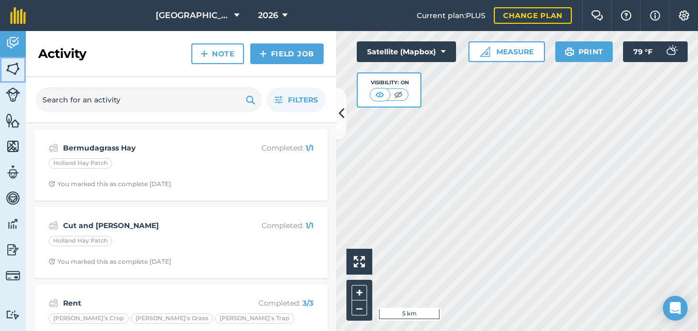
click at [12, 66] on img at bounding box center [13, 69] width 14 height 16
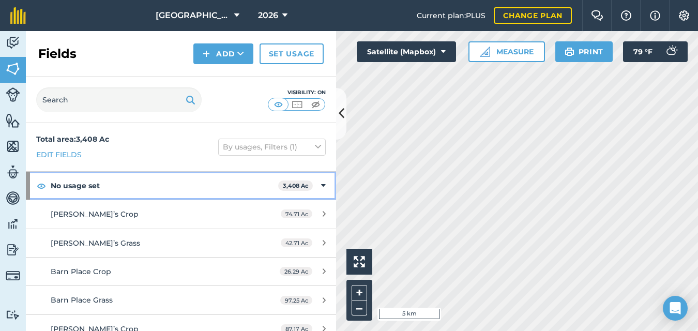
click at [321, 186] on icon at bounding box center [323, 185] width 5 height 11
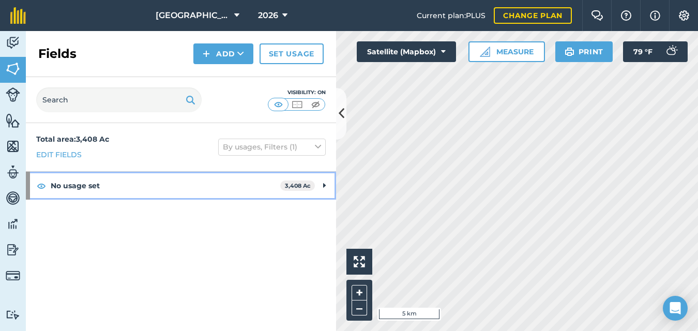
click at [322, 184] on div "No usage set 3,408 Ac" at bounding box center [181, 186] width 310 height 28
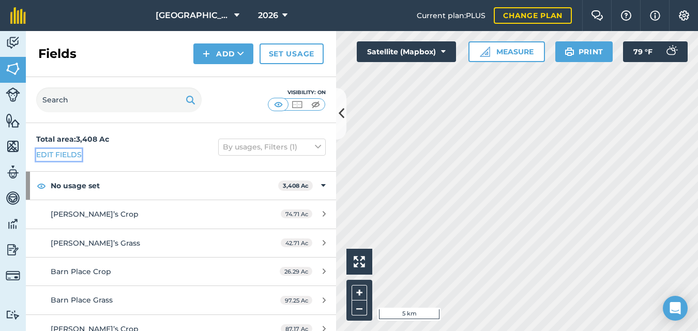
click at [63, 156] on link "Edit fields" at bounding box center [58, 154] width 45 height 11
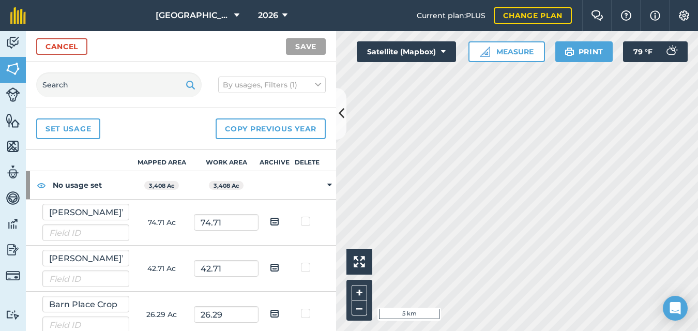
scroll to position [2, 0]
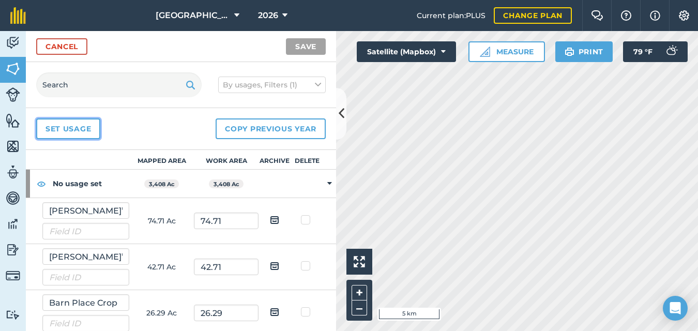
click at [80, 127] on link "Set usage" at bounding box center [68, 128] width 64 height 21
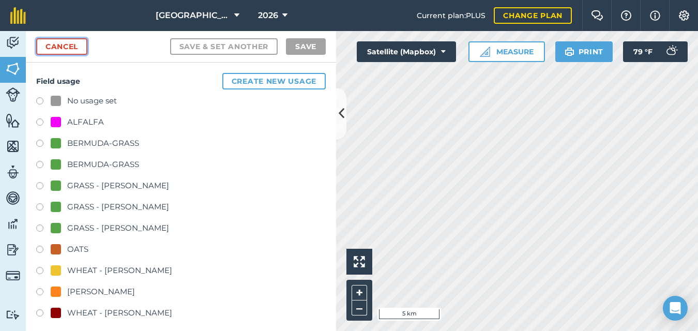
click at [61, 48] on link "Cancel" at bounding box center [61, 46] width 51 height 17
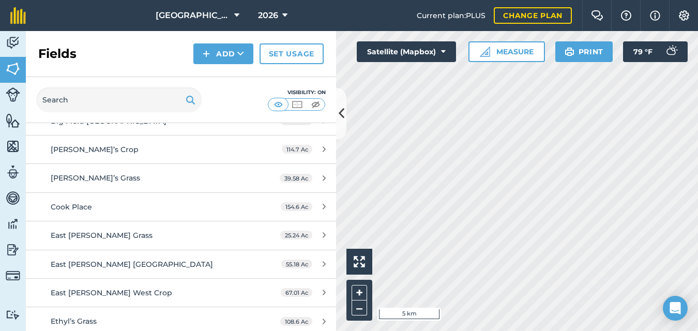
scroll to position [351, 0]
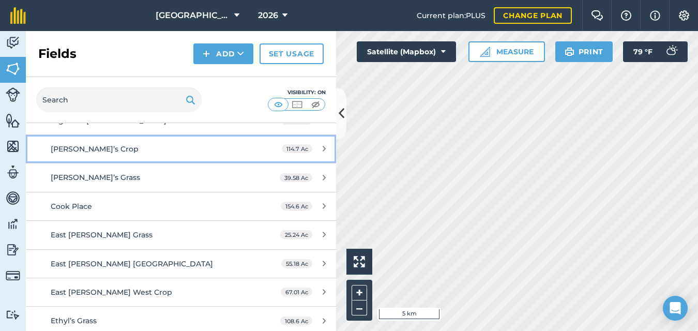
click at [39, 150] on link "[PERSON_NAME]’s Crop 114.7 Ac" at bounding box center [181, 149] width 310 height 28
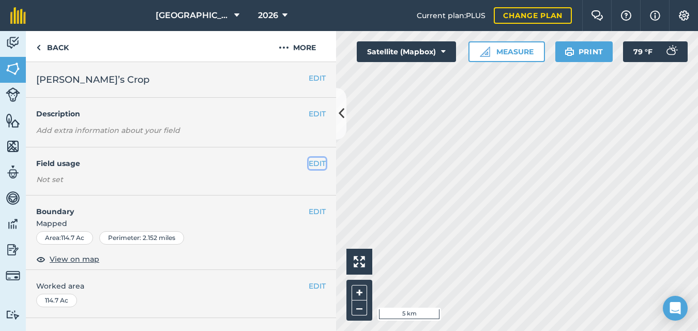
click at [309, 163] on button "EDIT" at bounding box center [317, 163] width 17 height 11
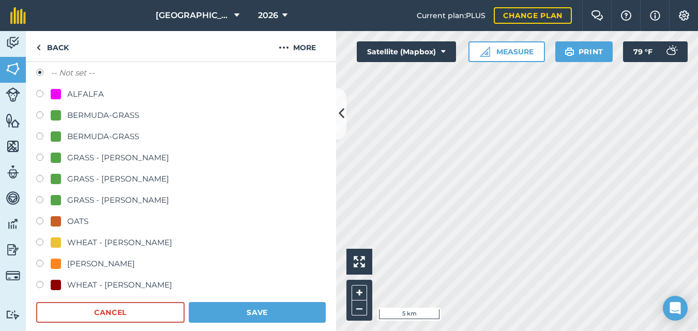
scroll to position [114, 0]
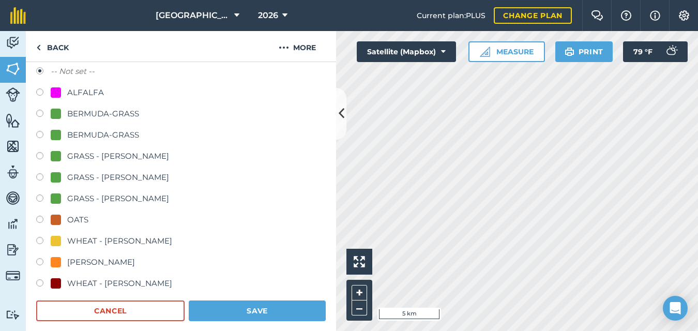
click at [40, 239] on label at bounding box center [43, 242] width 14 height 10
radio input "true"
radio input "false"
click at [40, 239] on label at bounding box center [43, 242] width 14 height 10
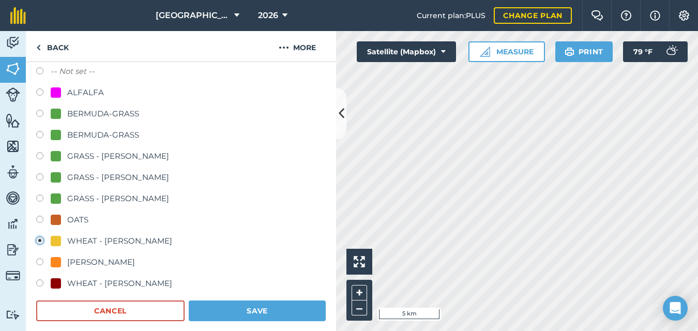
click at [39, 47] on img at bounding box center [38, 47] width 5 height 12
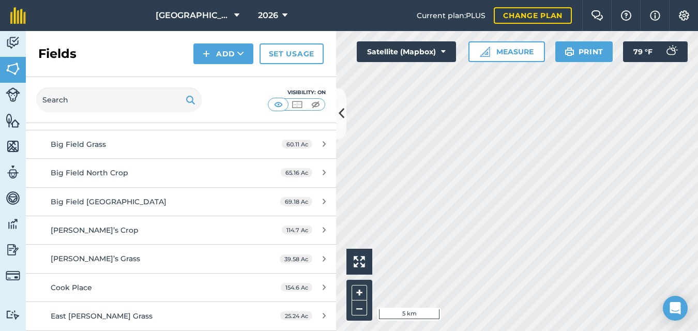
scroll to position [270, 0]
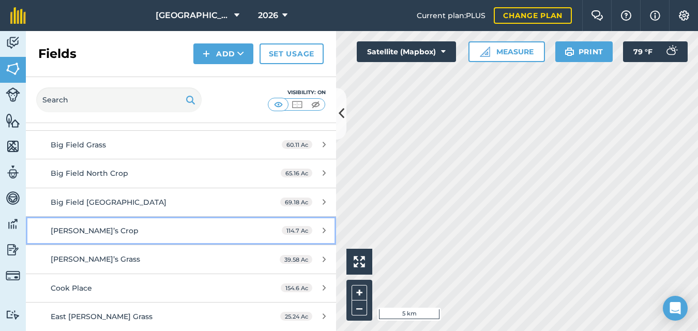
click at [323, 230] on icon at bounding box center [324, 230] width 3 height 8
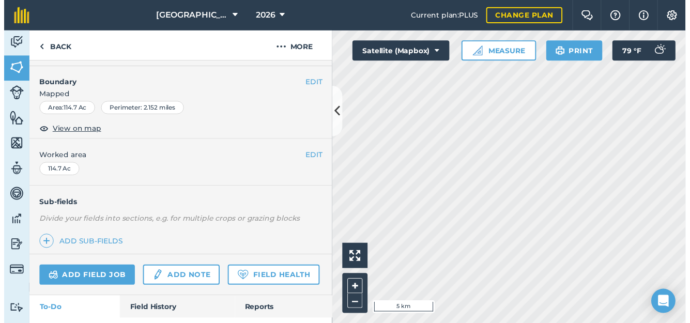
scroll to position [152, 0]
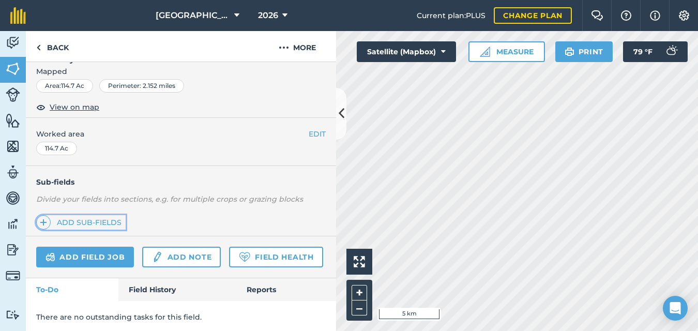
click at [108, 221] on link "Add sub-fields" at bounding box center [80, 222] width 89 height 14
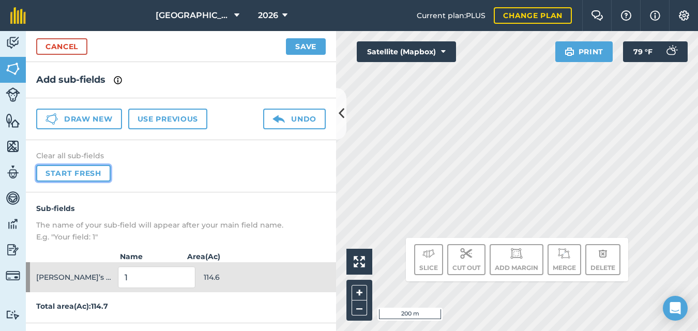
click at [64, 171] on button "Start fresh" at bounding box center [73, 173] width 74 height 17
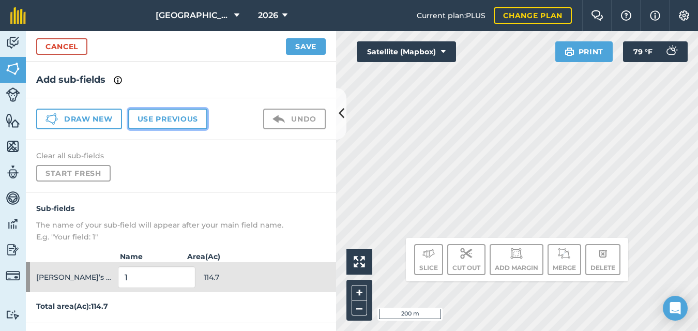
click at [162, 119] on button "Use previous" at bounding box center [167, 119] width 79 height 21
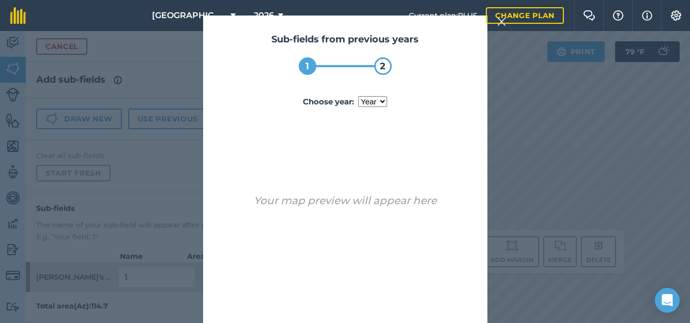
click at [379, 102] on select "year [DATE]" at bounding box center [372, 101] width 29 height 11
select select "2025"
click at [358, 96] on select "year [DATE]" at bounding box center [372, 101] width 29 height 11
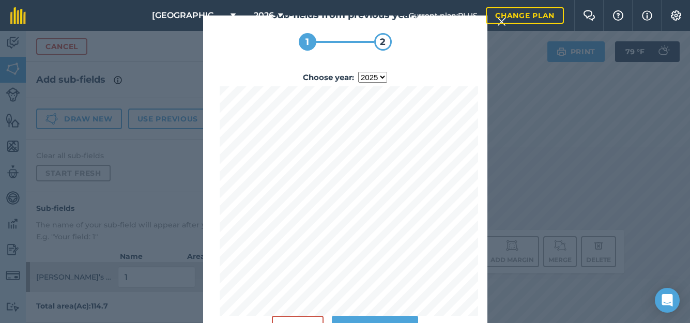
scroll to position [31, 0]
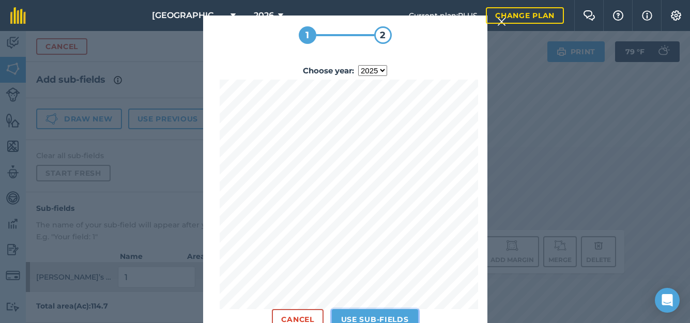
click at [377, 311] on button "Use sub-fields" at bounding box center [375, 319] width 86 height 21
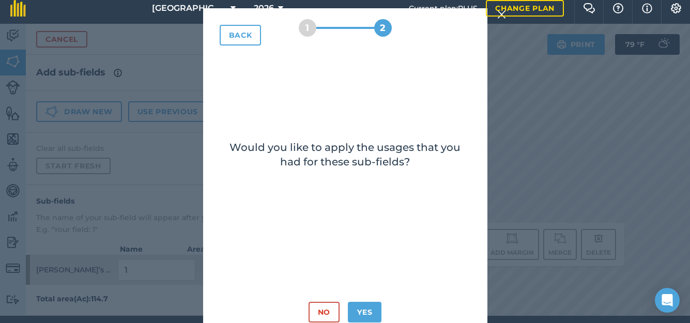
scroll to position [23, 0]
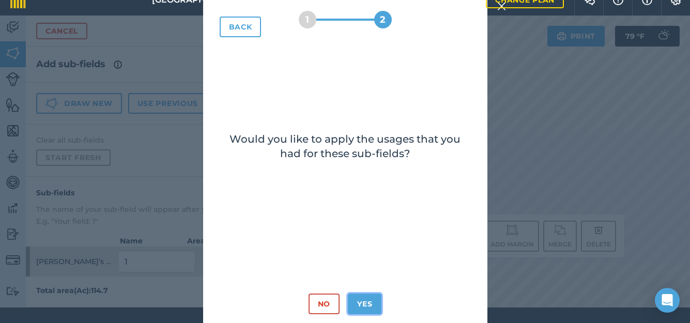
click at [369, 294] on button "Yes" at bounding box center [365, 304] width 34 height 21
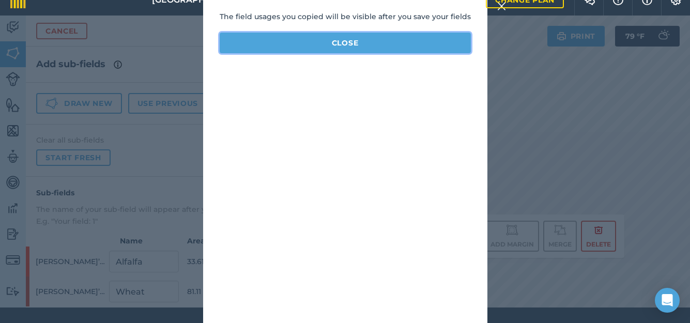
click at [355, 38] on button "Close" at bounding box center [345, 43] width 251 height 21
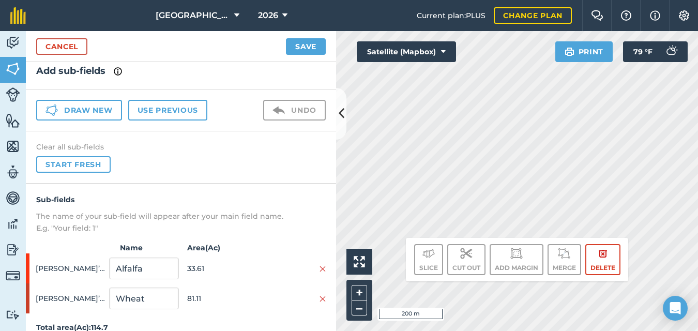
scroll to position [22, 0]
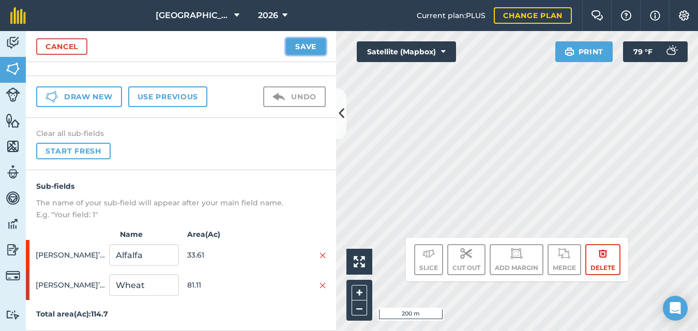
click at [302, 48] on button "Save" at bounding box center [306, 46] width 40 height 17
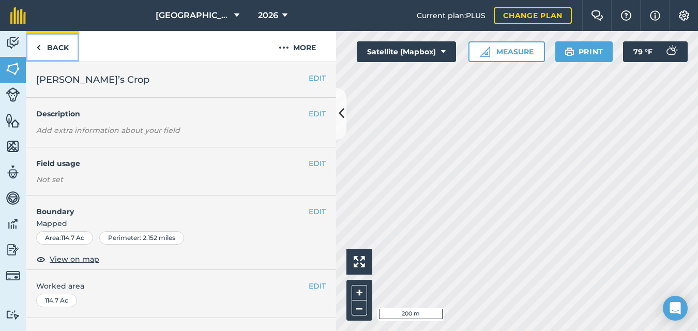
click at [43, 45] on link "Back" at bounding box center [52, 46] width 53 height 30
click at [39, 45] on img at bounding box center [38, 47] width 5 height 12
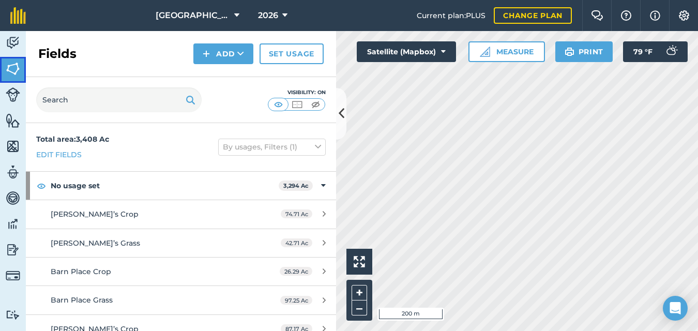
click at [14, 75] on img at bounding box center [13, 69] width 14 height 16
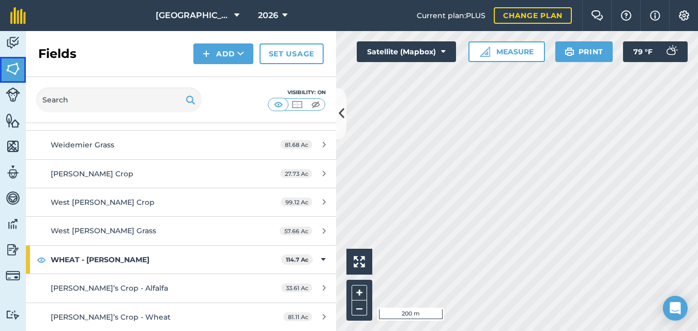
scroll to position [1614, 0]
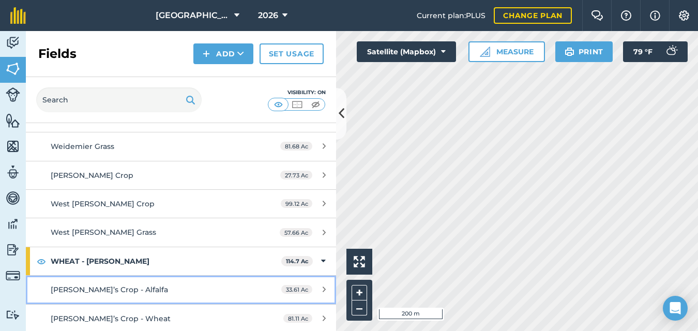
click at [323, 290] on icon at bounding box center [324, 289] width 3 height 8
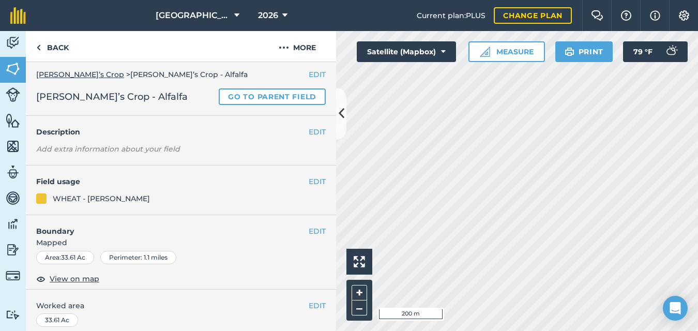
scroll to position [4, 0]
click at [309, 181] on button "EDIT" at bounding box center [317, 180] width 17 height 11
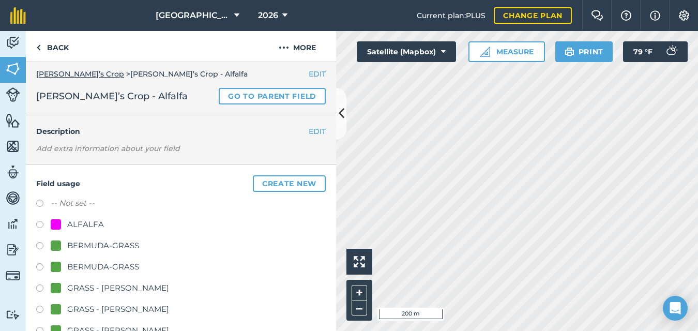
click at [39, 225] on label at bounding box center [43, 226] width 14 height 10
radio input "true"
radio input "false"
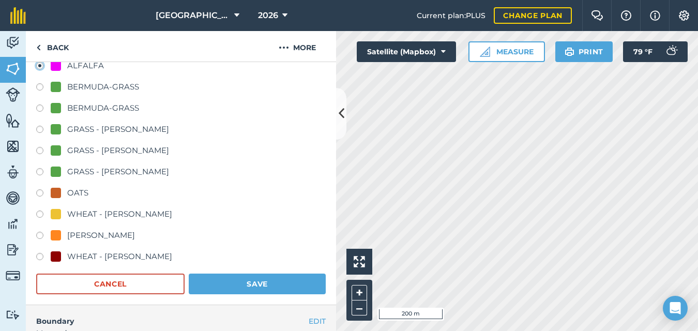
scroll to position [174, 0]
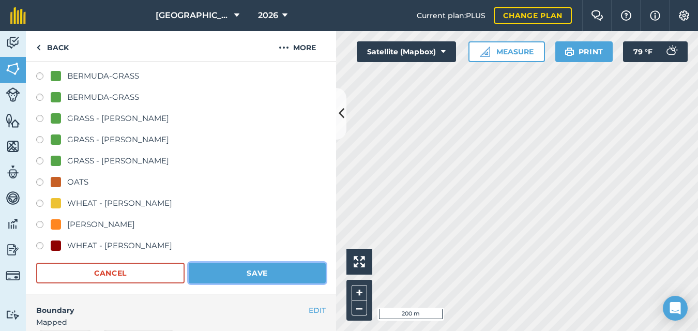
click at [231, 268] on button "Save" at bounding box center [257, 273] width 137 height 21
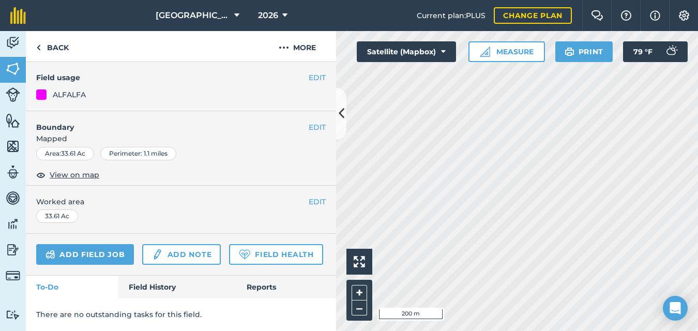
scroll to position [136, 0]
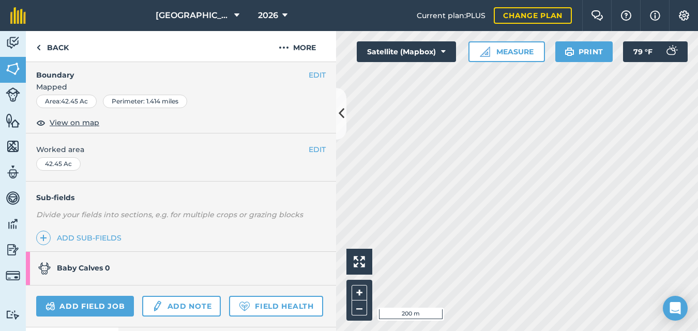
scroll to position [152, 0]
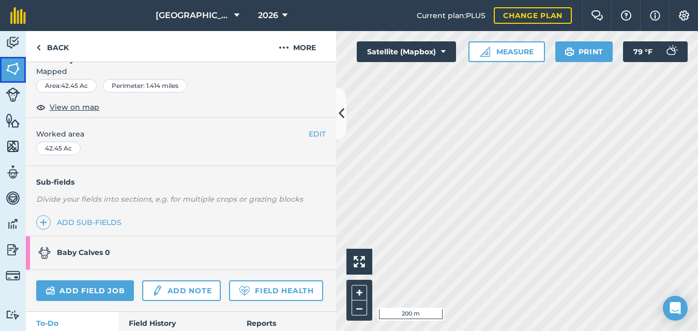
click at [13, 67] on img at bounding box center [13, 69] width 14 height 16
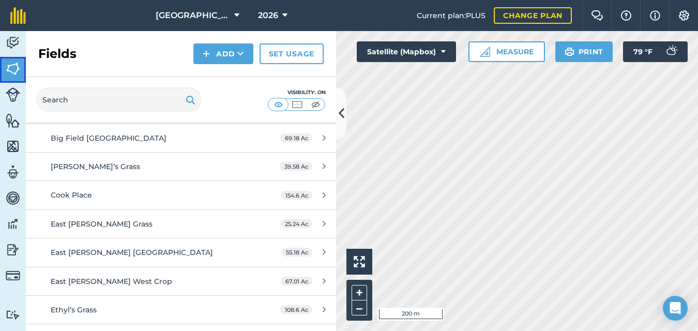
scroll to position [334, 0]
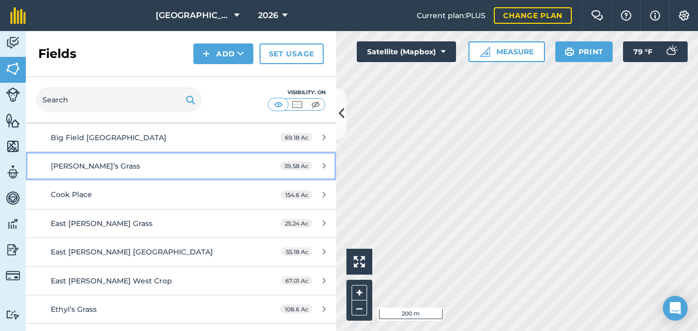
click at [63, 163] on span "[PERSON_NAME]’s Grass" at bounding box center [95, 165] width 89 height 9
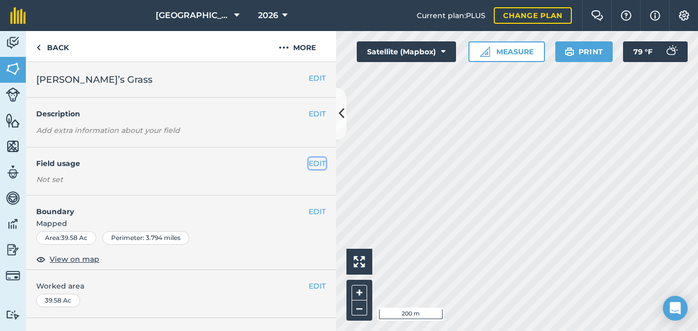
click at [309, 164] on button "EDIT" at bounding box center [317, 163] width 17 height 11
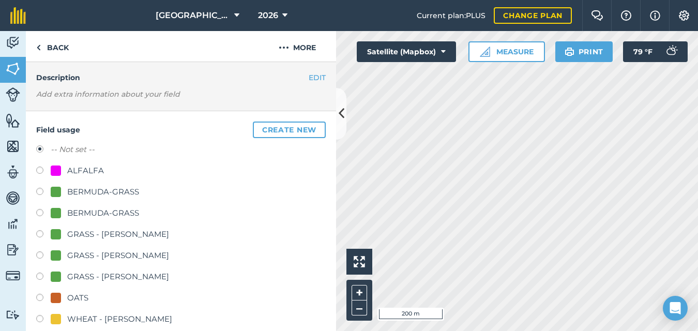
scroll to position [45, 0]
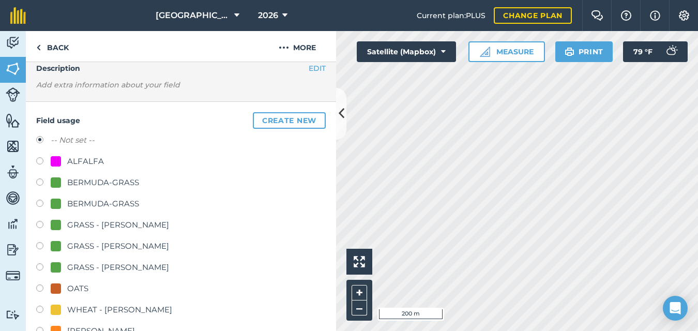
click at [39, 222] on label at bounding box center [43, 226] width 14 height 10
radio input "true"
radio input "false"
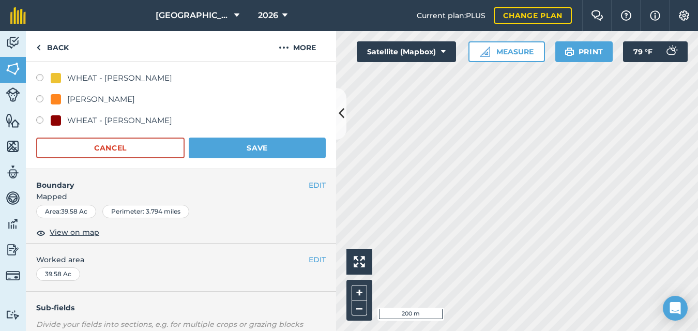
scroll to position [278, 0]
click at [232, 152] on button "Save" at bounding box center [257, 147] width 137 height 21
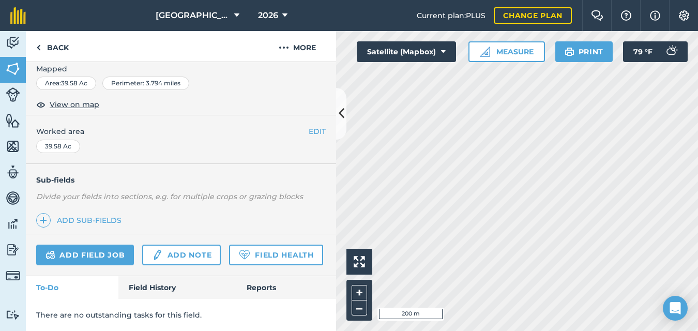
scroll to position [185, 0]
click at [38, 45] on img at bounding box center [38, 47] width 5 height 12
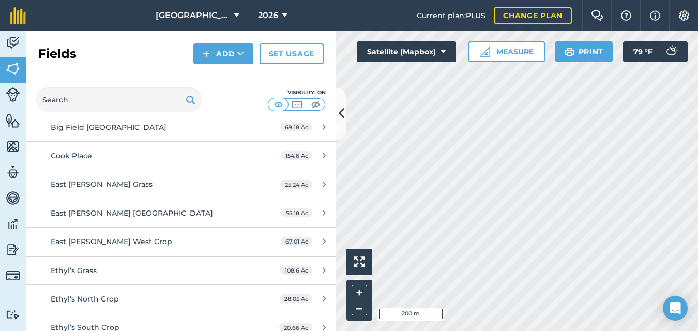
scroll to position [345, 0]
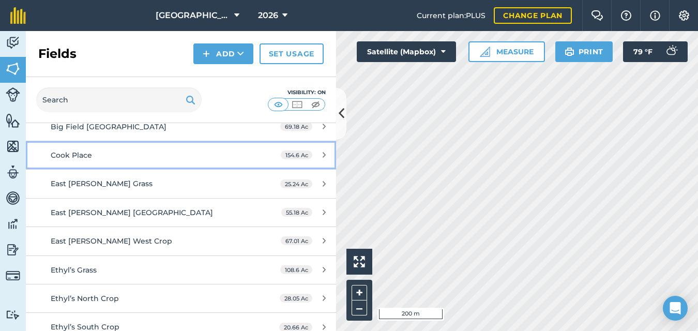
click at [118, 157] on div "Cook Place" at bounding box center [148, 154] width 194 height 11
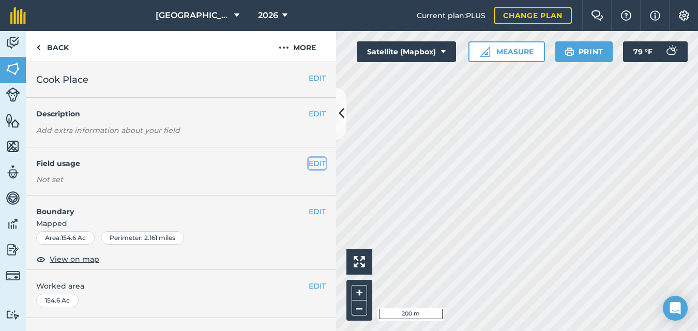
click at [309, 163] on button "EDIT" at bounding box center [317, 163] width 17 height 11
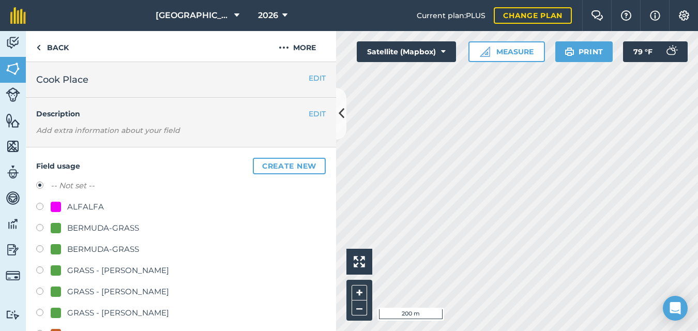
click at [37, 226] on label at bounding box center [43, 229] width 14 height 10
radio input "true"
radio input "false"
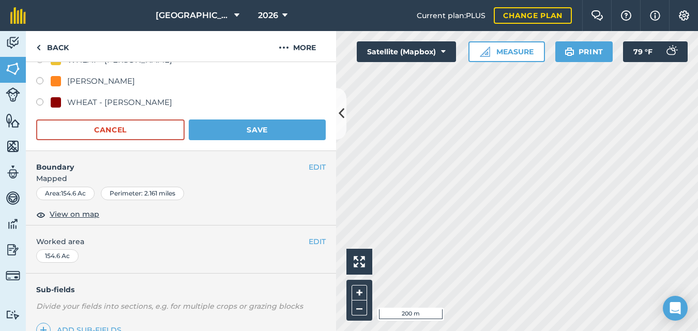
scroll to position [301, 0]
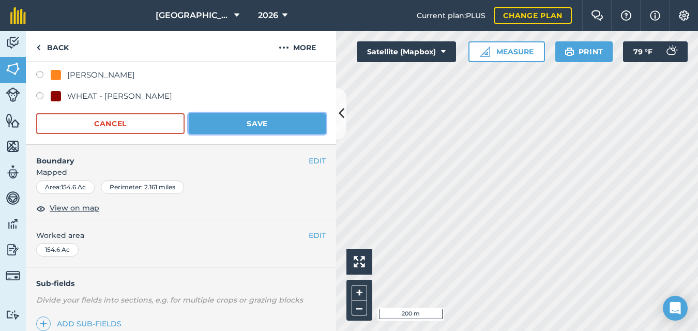
click at [226, 120] on button "Save" at bounding box center [257, 123] width 137 height 21
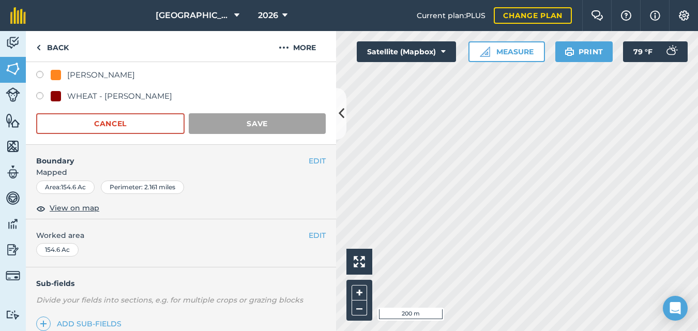
scroll to position [218, 0]
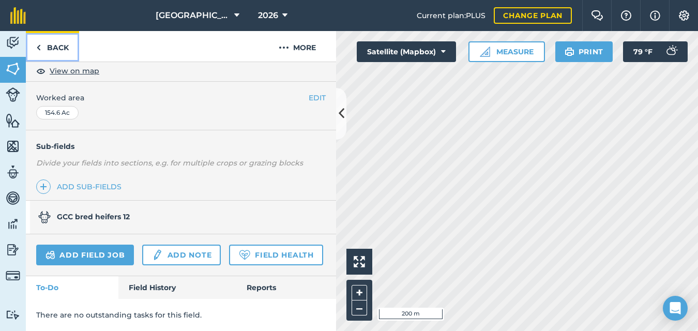
click at [41, 47] on link "Back" at bounding box center [52, 46] width 53 height 30
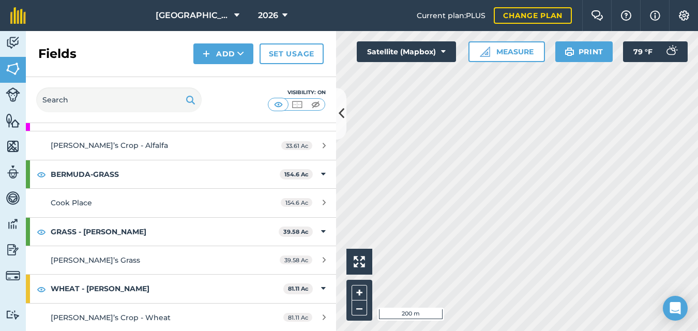
scroll to position [1700, 0]
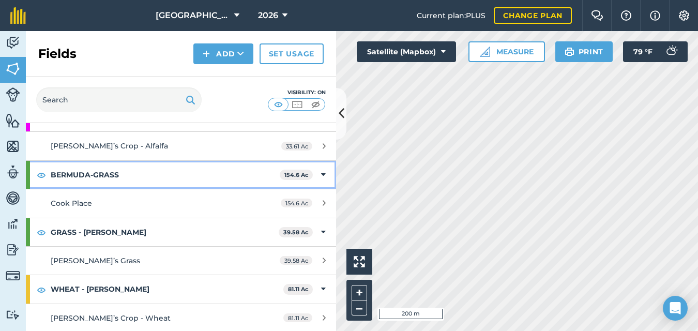
click at [87, 173] on strong "BERMUDA-GRASS" at bounding box center [165, 175] width 229 height 28
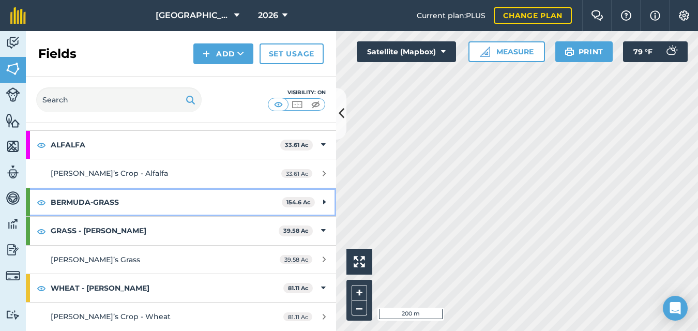
scroll to position [1673, 0]
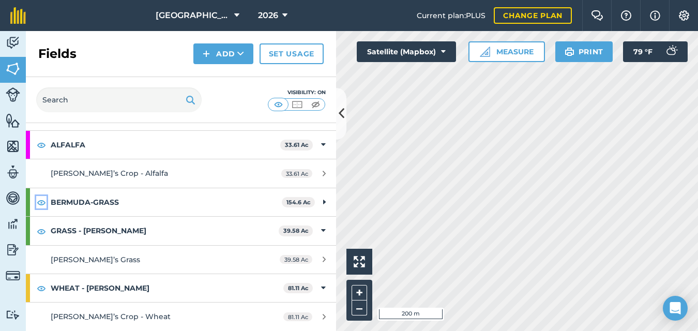
click at [41, 202] on img at bounding box center [41, 202] width 9 height 12
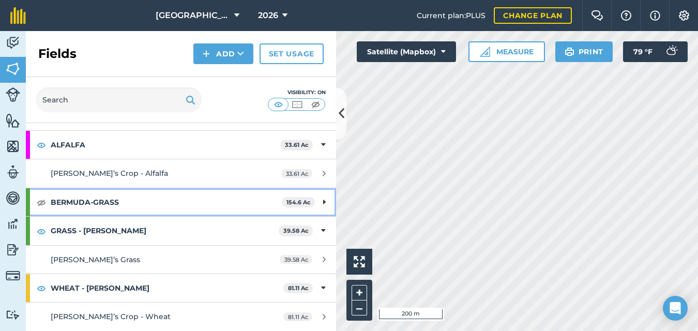
click at [98, 202] on strong "BERMUDA-GRASS" at bounding box center [166, 202] width 231 height 28
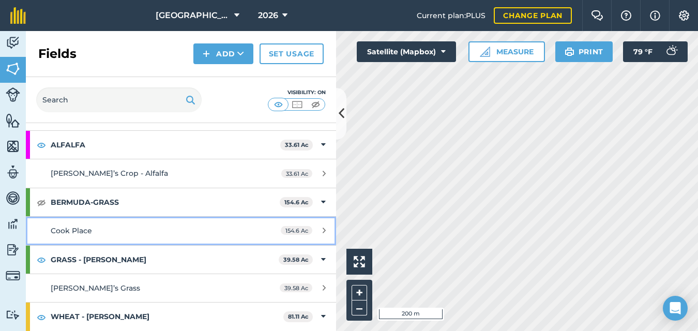
click at [314, 231] on div "154.6 Ac" at bounding box center [303, 230] width 66 height 8
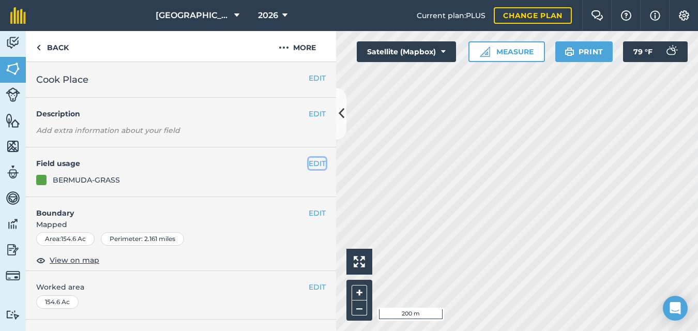
click at [309, 164] on button "EDIT" at bounding box center [317, 163] width 17 height 11
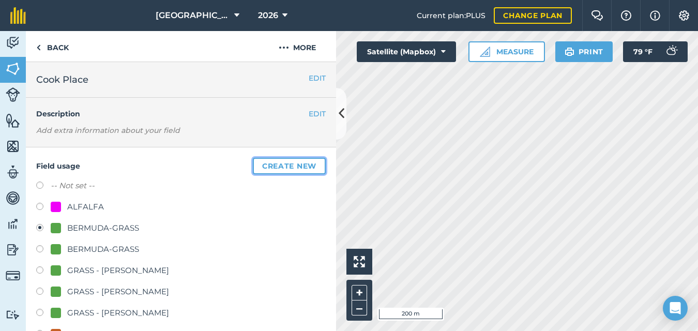
click at [268, 164] on button "Create new" at bounding box center [289, 166] width 73 height 17
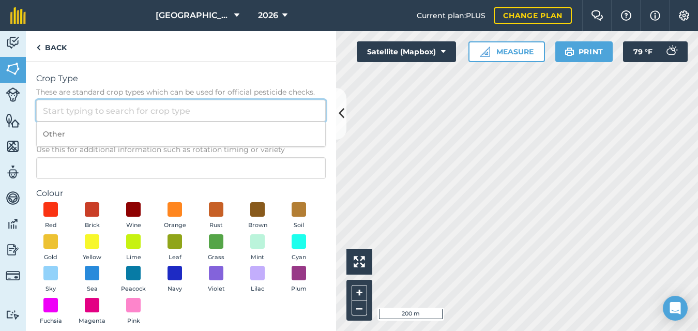
click at [62, 108] on input "Crop Type These are standard crop types which can be used for official pesticid…" at bounding box center [180, 111] width 289 height 22
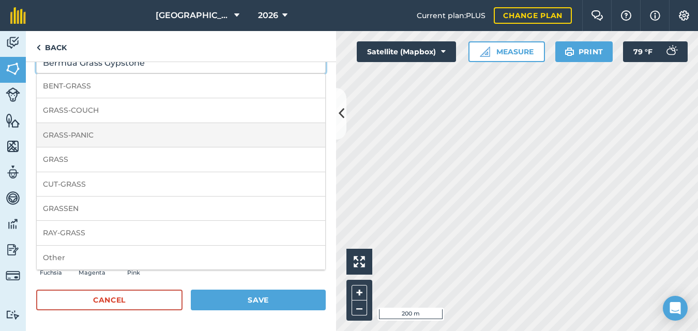
scroll to position [49, 0]
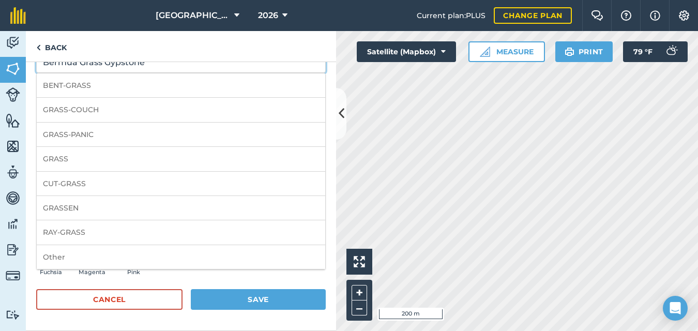
type input "Bermua Grass Gypstone"
click at [228, 295] on button "Save" at bounding box center [258, 299] width 135 height 21
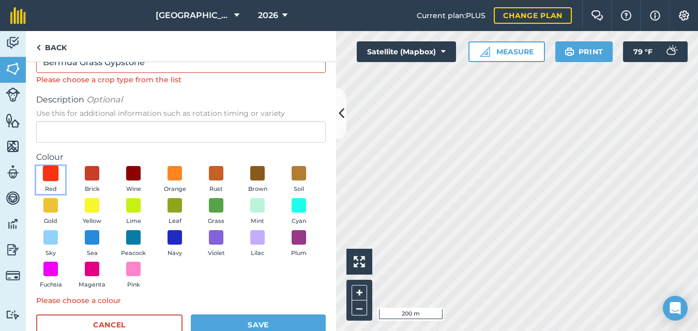
click at [49, 172] on span at bounding box center [51, 173] width 16 height 16
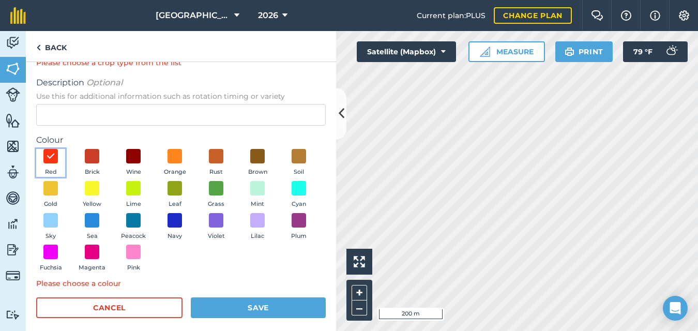
scroll to position [74, 0]
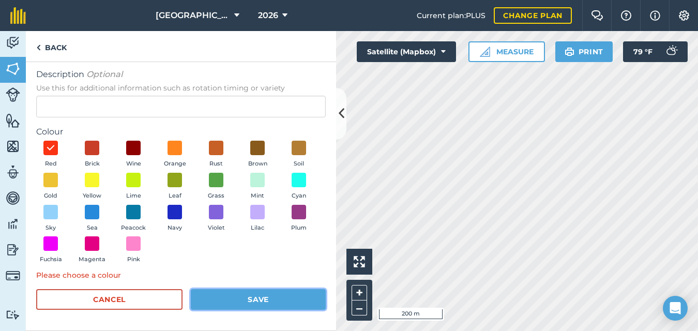
click at [228, 299] on button "Save" at bounding box center [258, 299] width 135 height 21
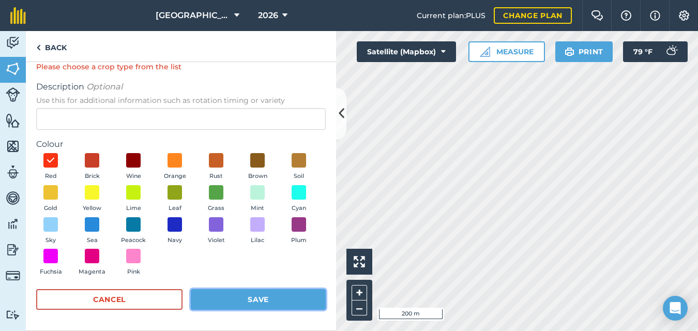
scroll to position [62, 0]
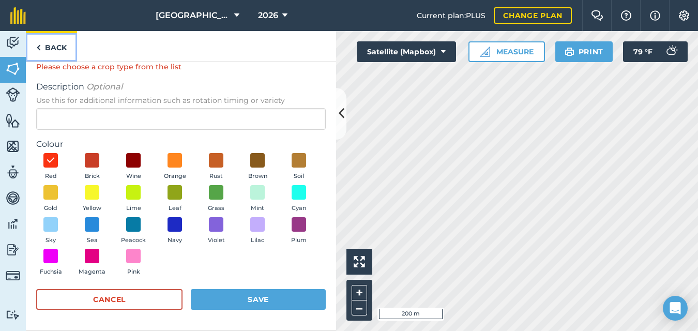
click at [39, 44] on img at bounding box center [38, 47] width 5 height 12
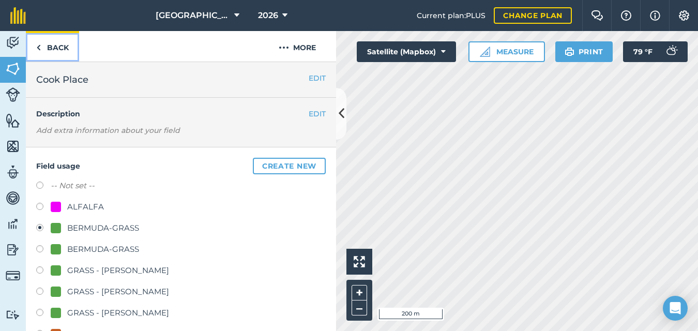
click at [39, 44] on img at bounding box center [38, 47] width 5 height 12
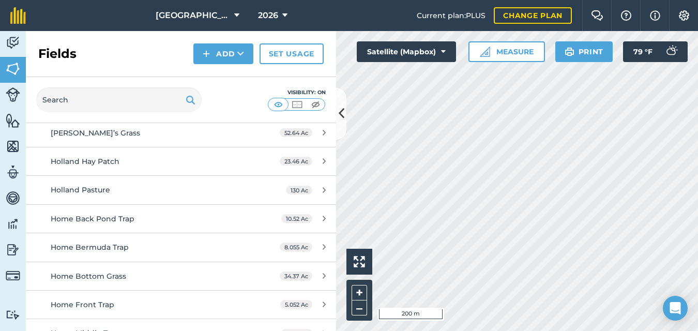
scroll to position [626, 0]
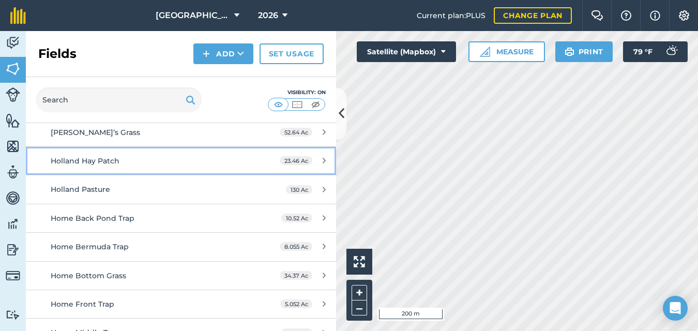
click at [141, 166] on div "Holland Hay Patch" at bounding box center [148, 160] width 194 height 11
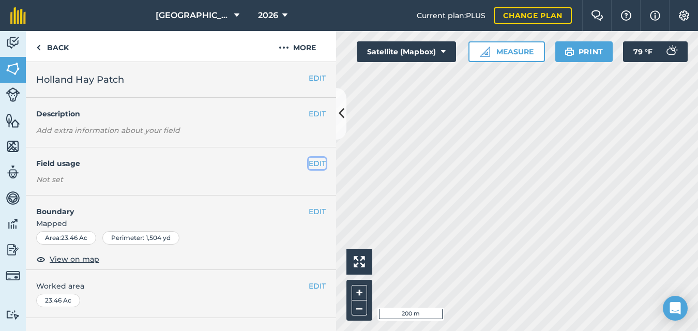
click at [309, 163] on button "EDIT" at bounding box center [317, 163] width 17 height 11
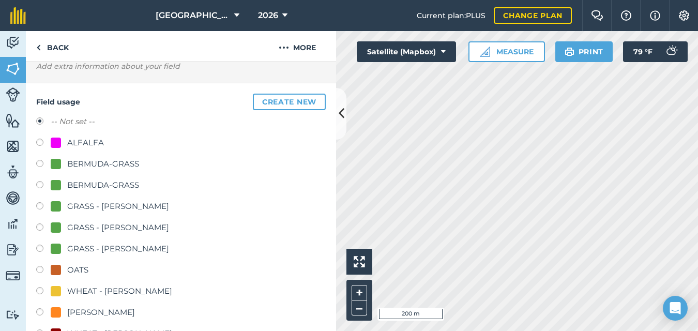
scroll to position [64, 0]
click at [11, 67] on img at bounding box center [13, 69] width 14 height 16
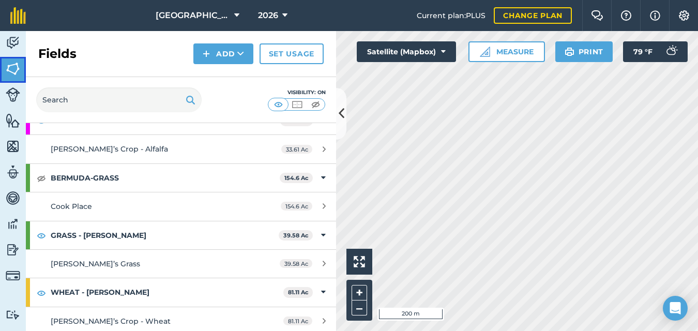
scroll to position [1701, 0]
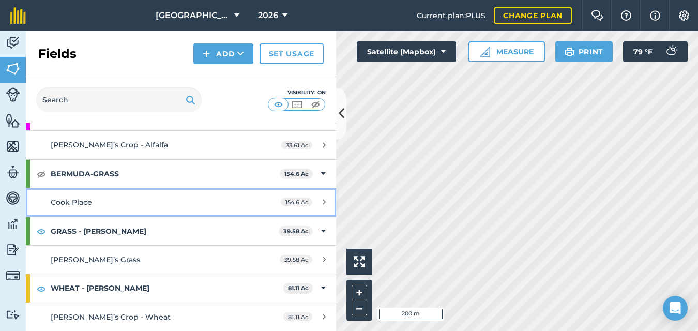
click at [314, 201] on div "154.6 Ac" at bounding box center [303, 202] width 66 height 8
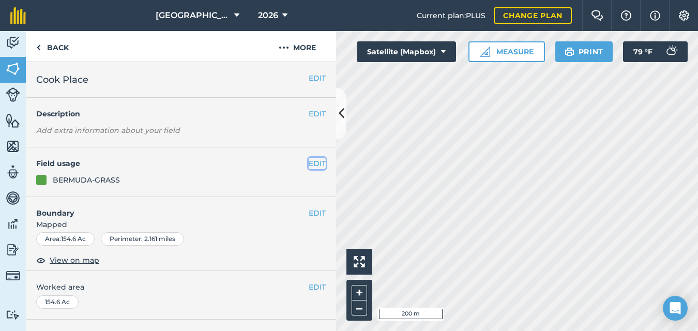
click at [309, 161] on button "EDIT" at bounding box center [317, 163] width 17 height 11
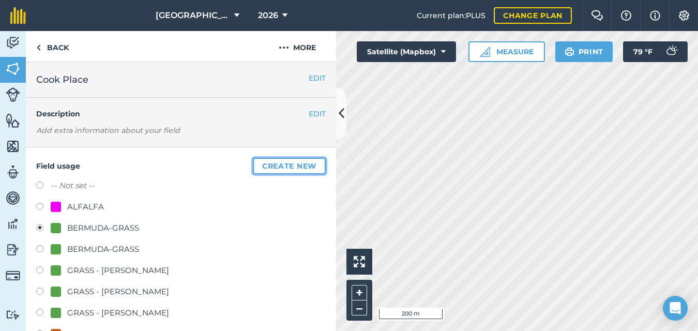
click at [298, 164] on button "Create new" at bounding box center [289, 166] width 73 height 17
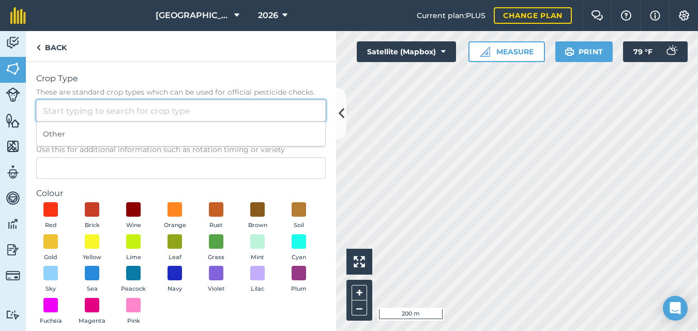
click at [158, 112] on input "Crop Type These are standard crop types which can be used for official pesticid…" at bounding box center [180, 111] width 289 height 22
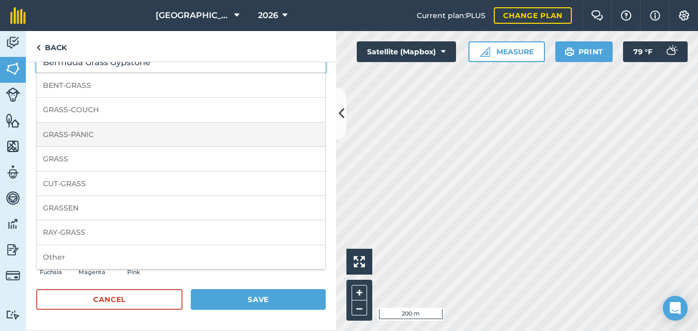
scroll to position [48, 0]
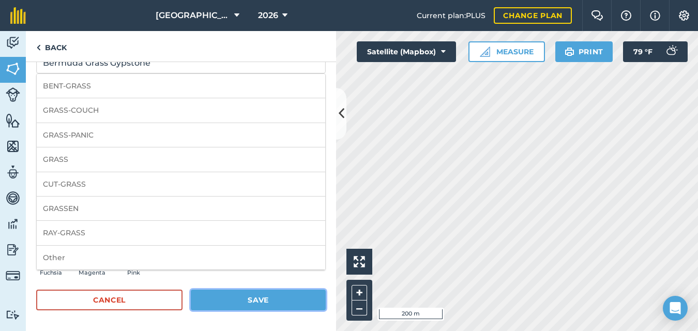
click at [234, 296] on button "Save" at bounding box center [258, 299] width 135 height 21
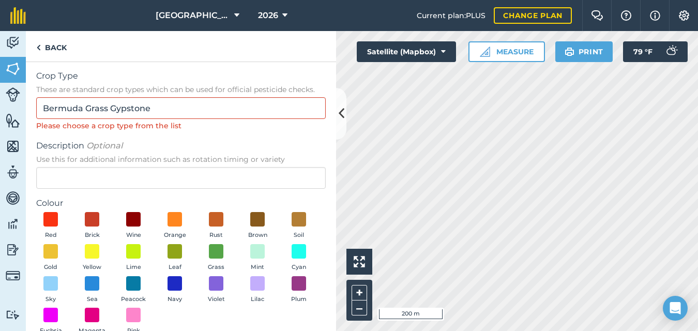
scroll to position [2, 0]
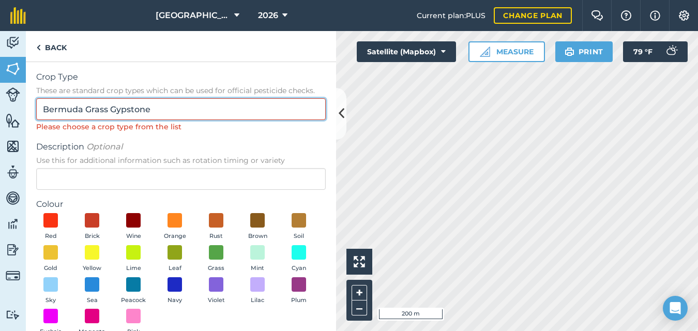
click at [150, 109] on input "Bermuda Grass Gypstone" at bounding box center [180, 109] width 289 height 22
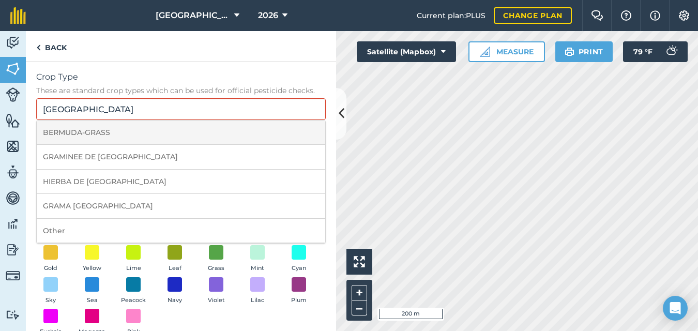
click at [127, 131] on li "BERMUDA-GRASS" at bounding box center [181, 132] width 288 height 24
type input "BERMUDA-GRASS"
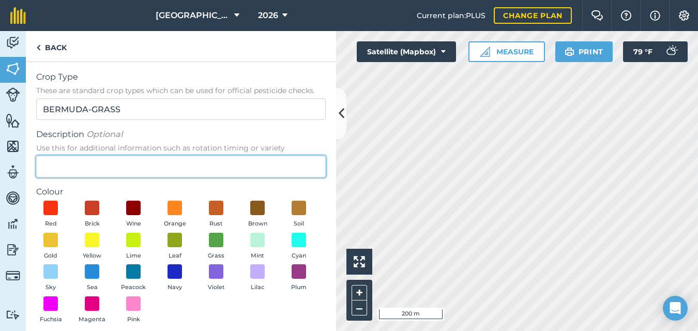
click at [85, 163] on input "Description Optional Use this for additional information such as rotation timin…" at bounding box center [180, 167] width 289 height 22
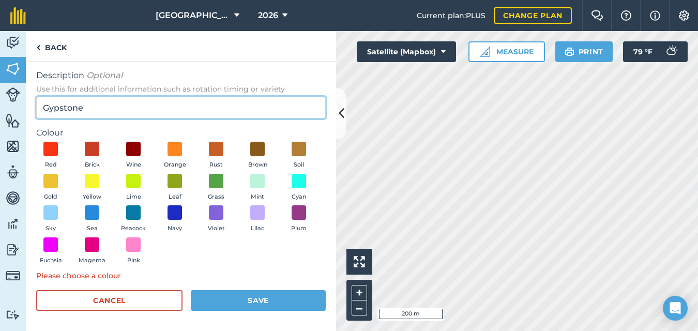
scroll to position [62, 0]
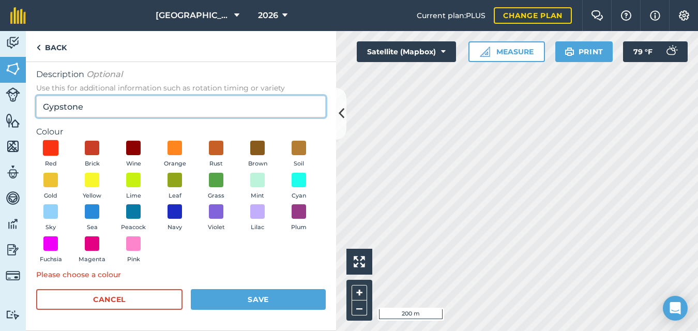
type input "Gypstone"
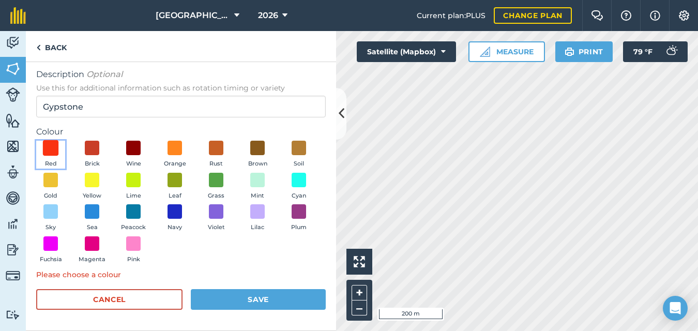
click at [49, 148] on span at bounding box center [51, 148] width 16 height 16
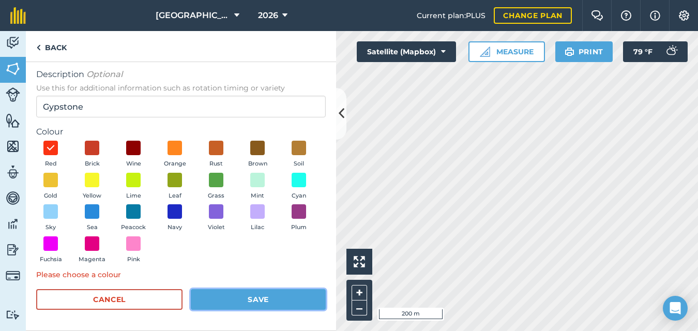
click at [210, 300] on button "Save" at bounding box center [258, 299] width 135 height 21
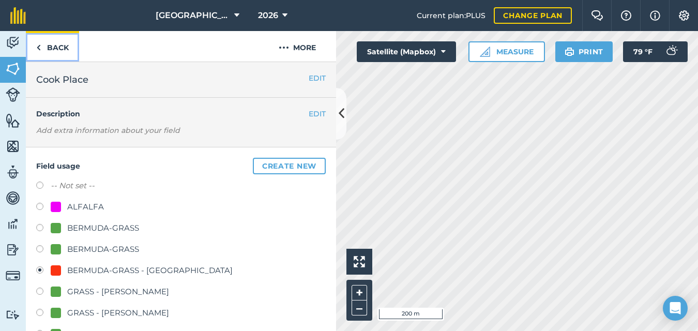
click at [39, 48] on img at bounding box center [38, 47] width 5 height 12
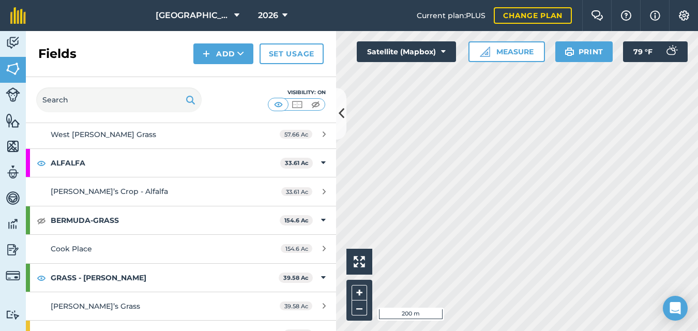
scroll to position [1654, 0]
click at [39, 220] on img at bounding box center [41, 221] width 9 height 12
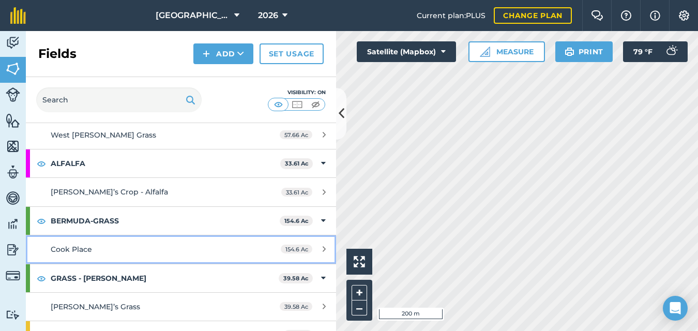
click at [323, 247] on icon at bounding box center [324, 249] width 3 height 8
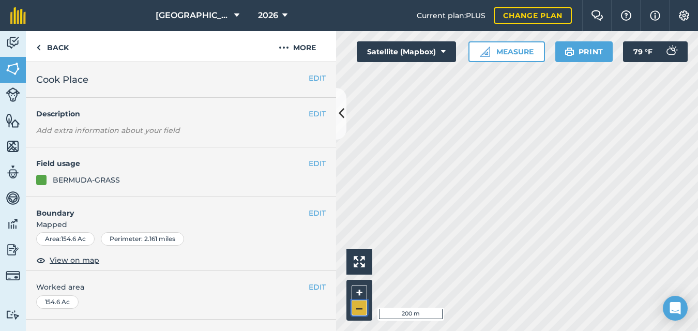
click at [360, 306] on button "–" at bounding box center [359, 307] width 16 height 15
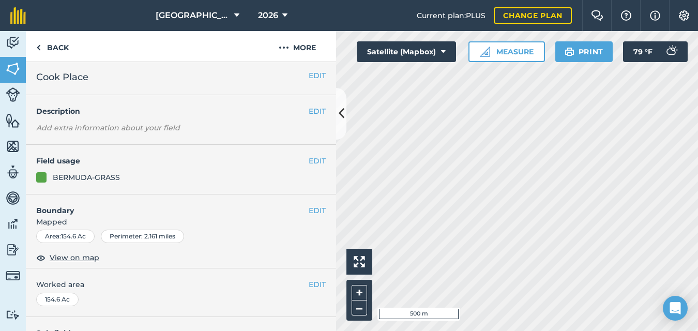
scroll to position [2, 0]
click at [309, 161] on button "EDIT" at bounding box center [317, 161] width 17 height 11
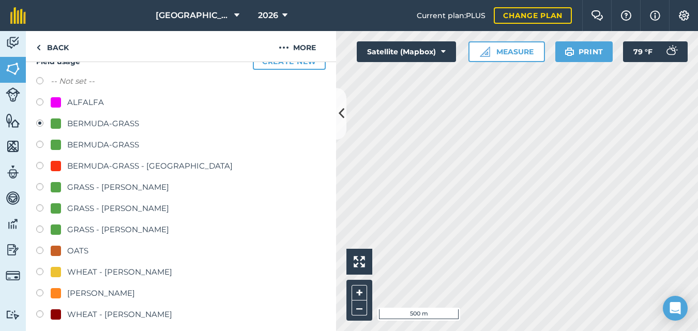
scroll to position [108, 0]
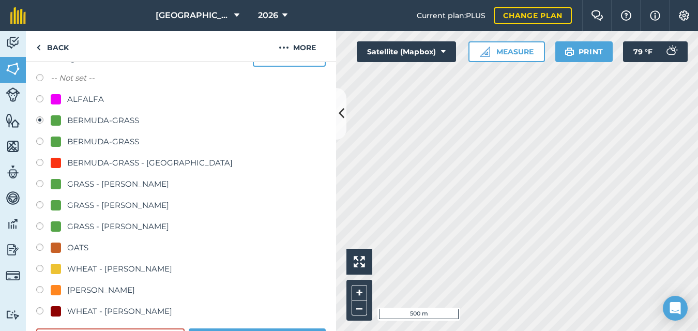
click at [39, 161] on label at bounding box center [43, 164] width 14 height 10
radio input "true"
radio input "false"
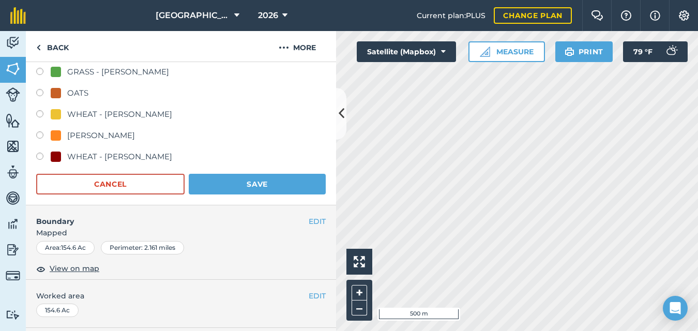
scroll to position [267, 0]
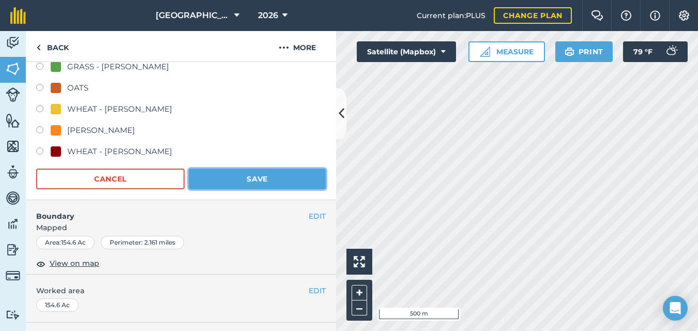
click at [253, 181] on button "Save" at bounding box center [257, 179] width 137 height 21
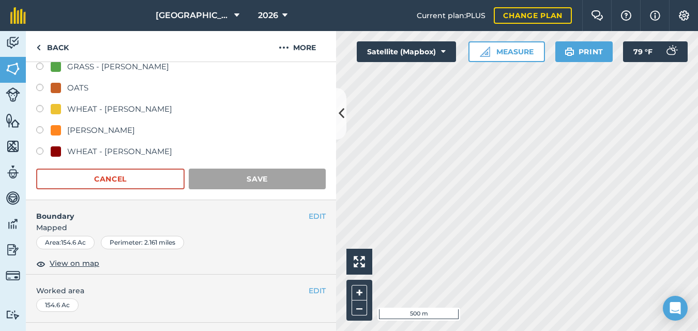
scroll to position [218, 0]
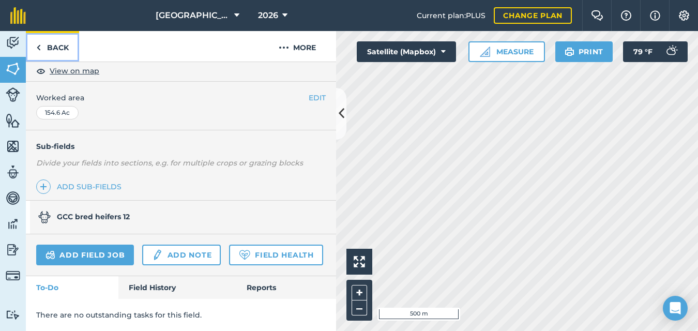
click at [41, 45] on link "Back" at bounding box center [52, 46] width 53 height 30
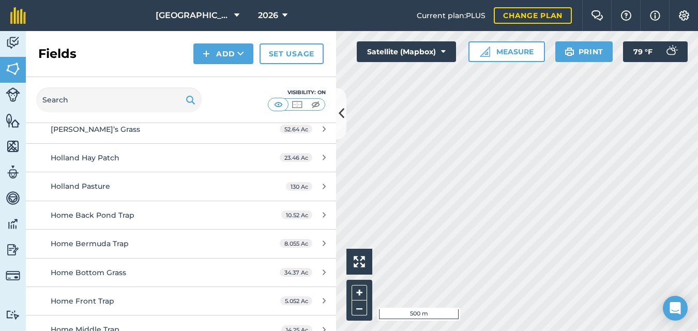
scroll to position [631, 0]
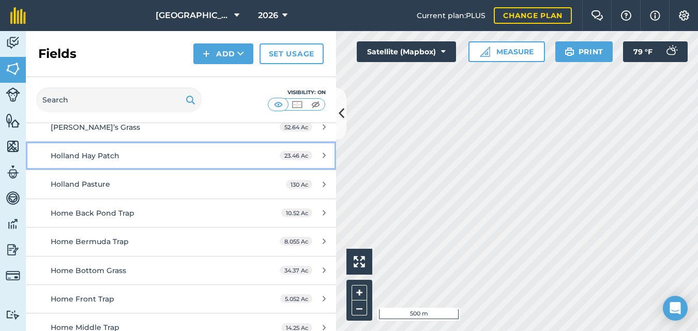
click at [130, 158] on div "Holland Hay Patch" at bounding box center [148, 155] width 194 height 11
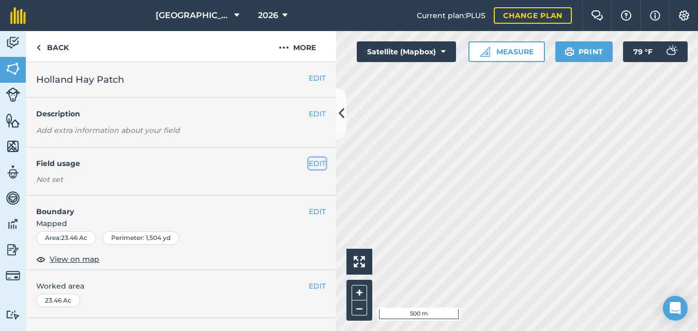
click at [309, 161] on button "EDIT" at bounding box center [317, 163] width 17 height 11
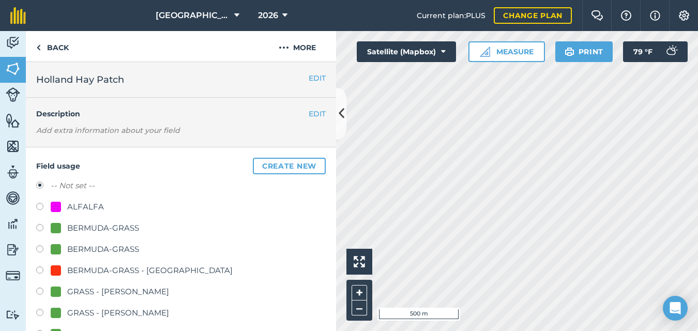
click at [38, 271] on label at bounding box center [43, 271] width 14 height 10
radio input "true"
radio input "false"
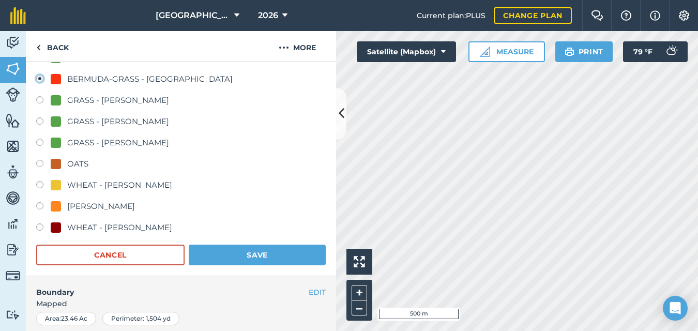
scroll to position [243, 0]
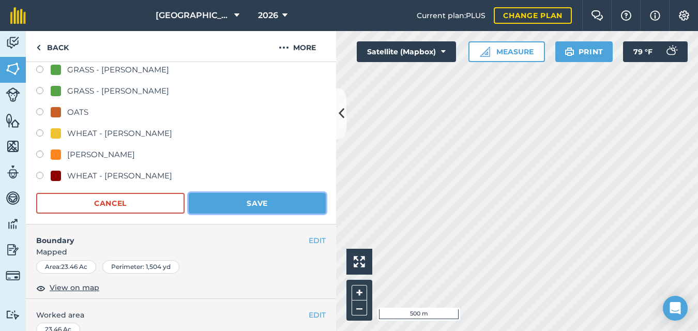
click at [238, 204] on button "Save" at bounding box center [257, 203] width 137 height 21
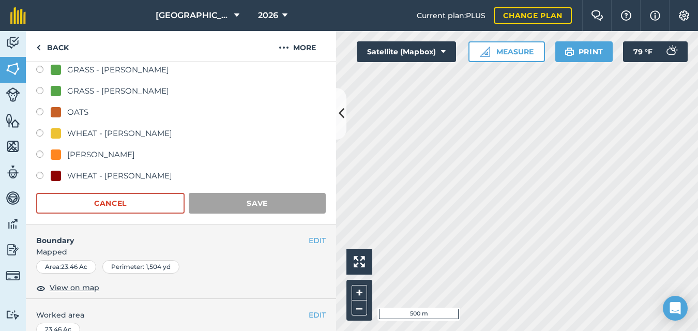
scroll to position [194, 0]
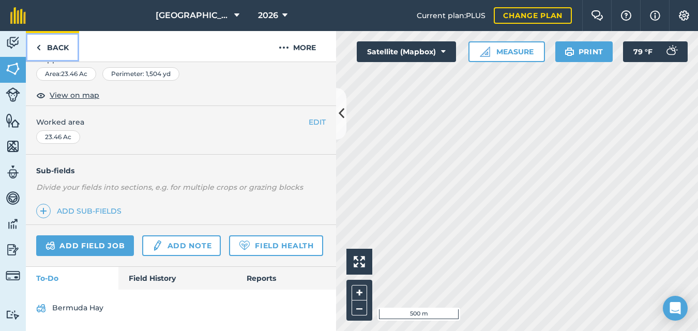
click at [39, 46] on img at bounding box center [38, 47] width 5 height 12
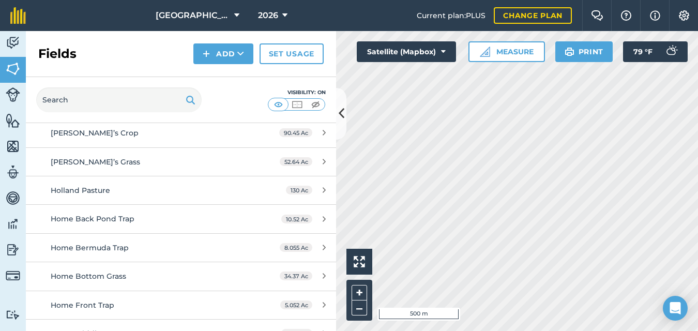
scroll to position [599, 0]
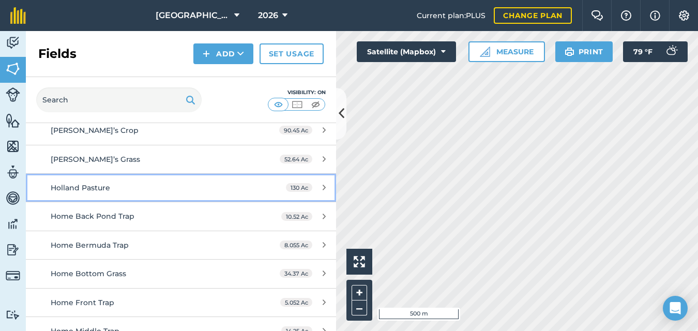
click at [88, 190] on span "Holland Pasture" at bounding box center [80, 187] width 59 height 9
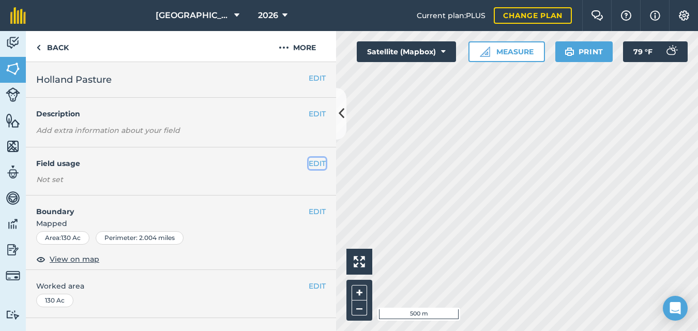
click at [309, 162] on button "EDIT" at bounding box center [317, 163] width 17 height 11
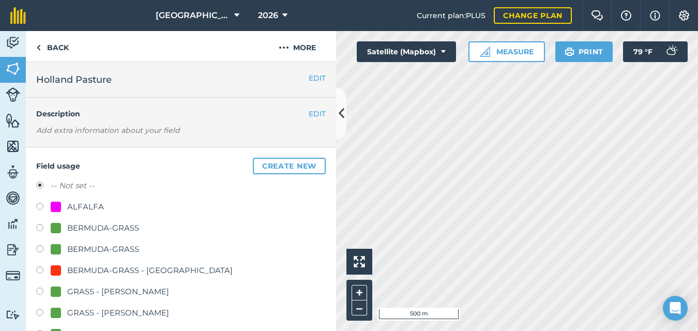
click at [41, 271] on label at bounding box center [43, 271] width 14 height 10
radio input "true"
radio input "false"
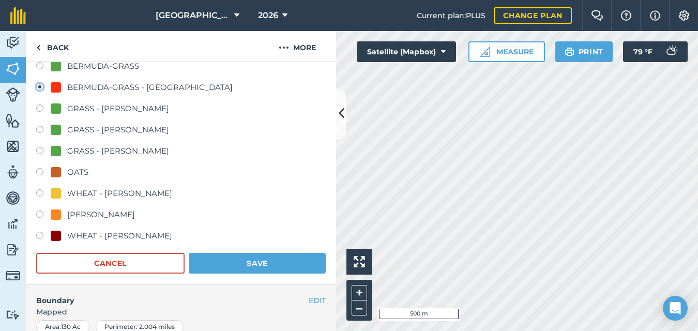
scroll to position [183, 0]
click at [267, 259] on button "Save" at bounding box center [257, 262] width 137 height 21
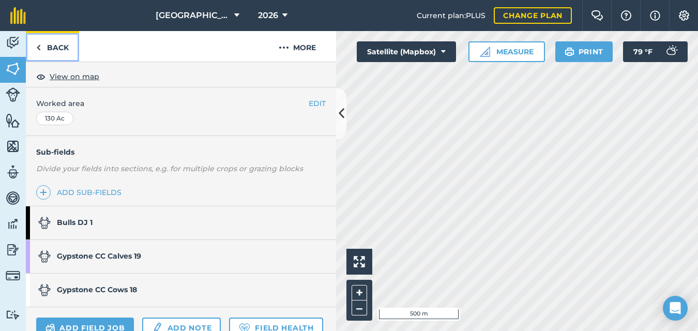
click at [40, 45] on img at bounding box center [38, 47] width 5 height 12
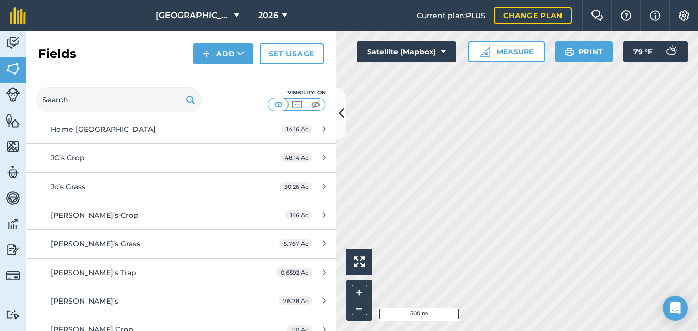
scroll to position [859, 0]
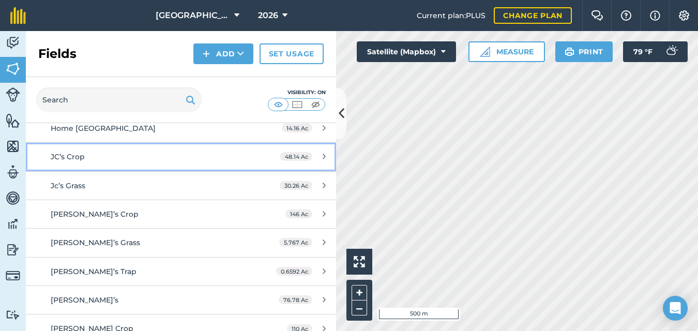
click at [194, 157] on div "JC’s Crop" at bounding box center [148, 156] width 194 height 11
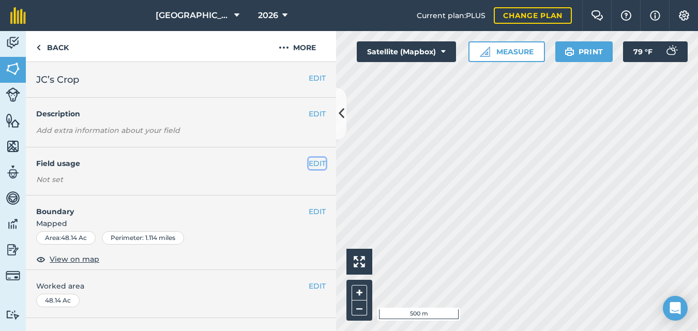
click at [309, 163] on button "EDIT" at bounding box center [317, 163] width 17 height 11
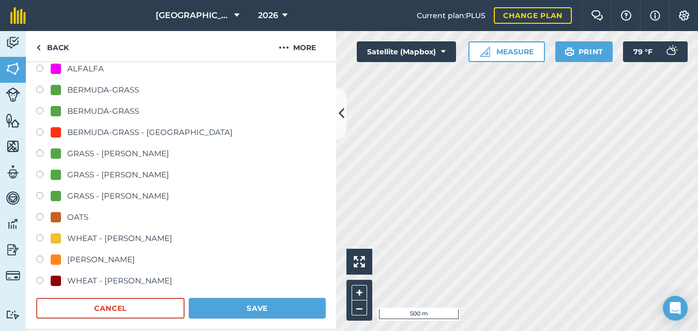
scroll to position [135, 0]
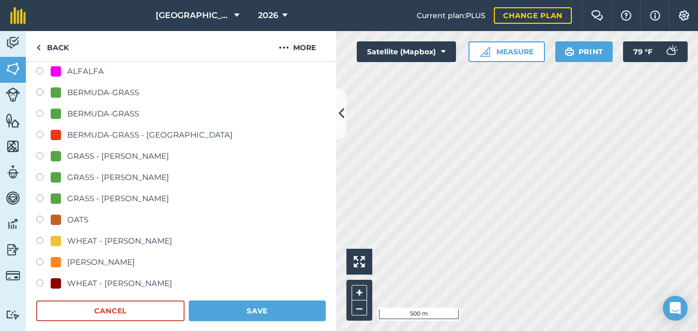
click at [37, 239] on label at bounding box center [43, 242] width 14 height 10
radio input "true"
radio input "false"
click at [208, 309] on button "Save" at bounding box center [257, 310] width 137 height 21
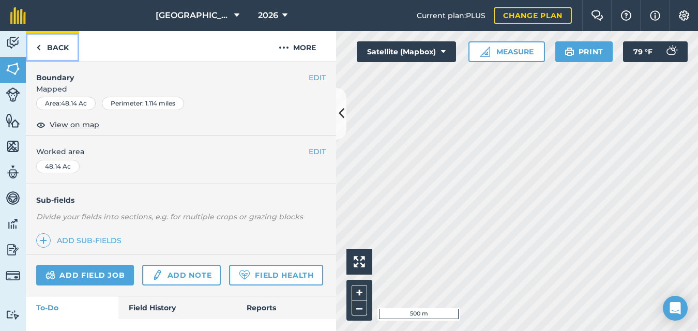
click at [39, 47] on img at bounding box center [38, 47] width 5 height 12
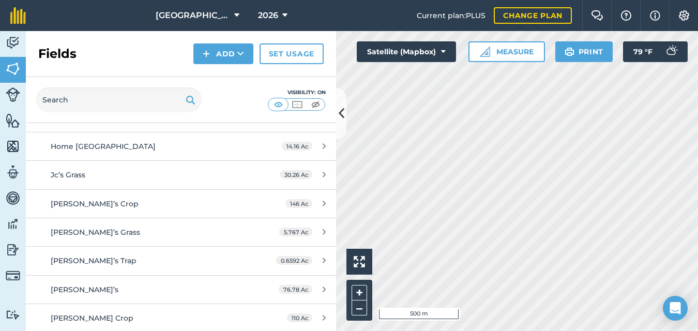
scroll to position [841, 0]
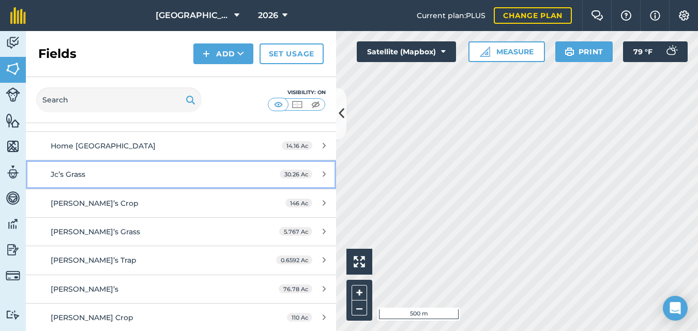
click at [74, 177] on span "Jc’s Grass" at bounding box center [68, 174] width 35 height 9
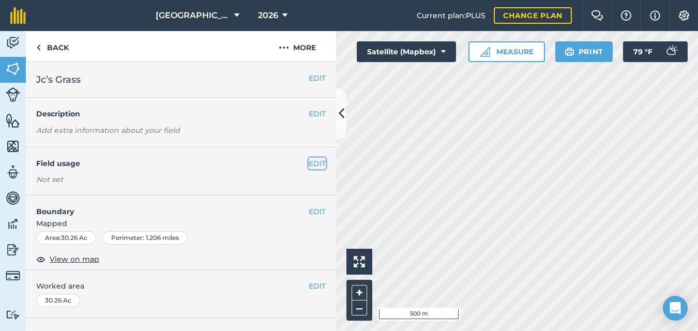
click at [309, 163] on button "EDIT" at bounding box center [317, 163] width 17 height 11
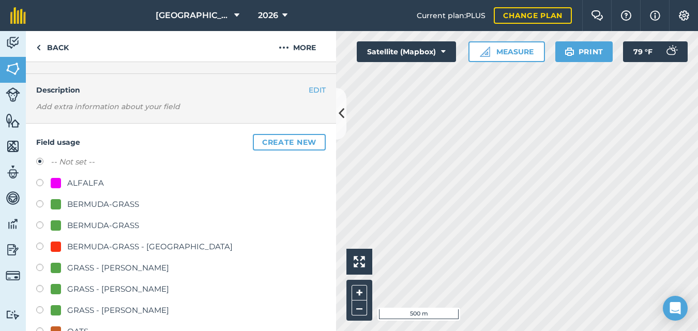
scroll to position [26, 0]
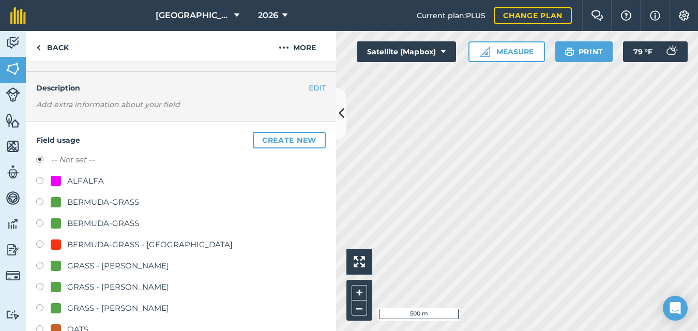
click at [40, 266] on label at bounding box center [43, 267] width 14 height 10
radio input "true"
radio input "false"
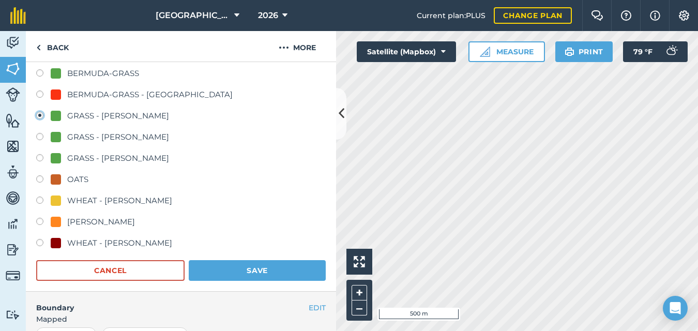
scroll to position [197, 0]
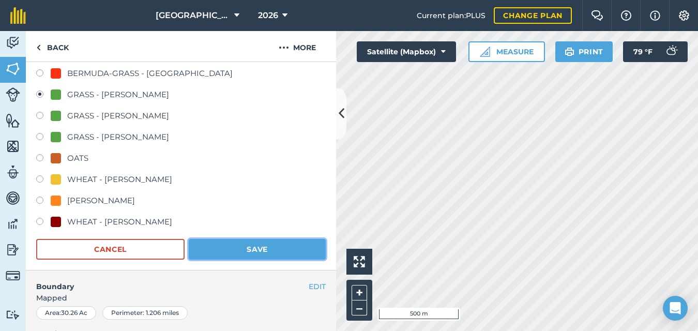
click at [210, 248] on button "Save" at bounding box center [257, 249] width 137 height 21
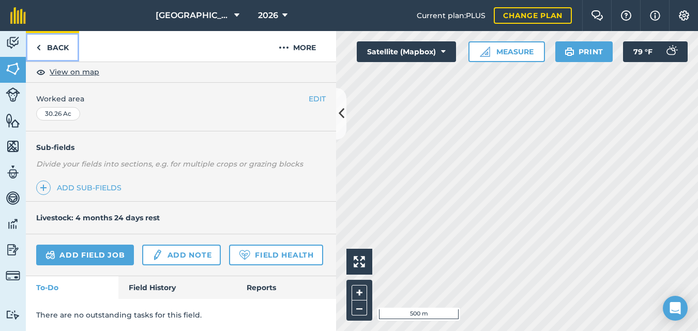
click at [39, 43] on img at bounding box center [38, 47] width 5 height 12
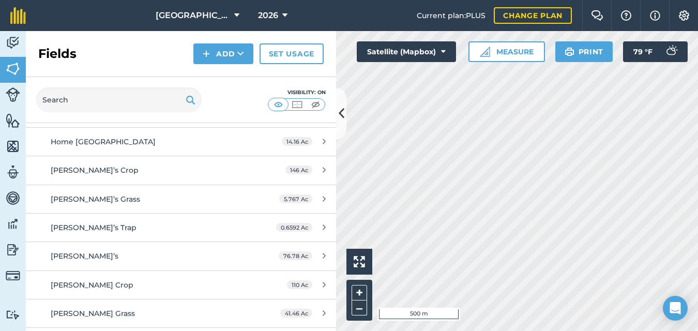
scroll to position [847, 0]
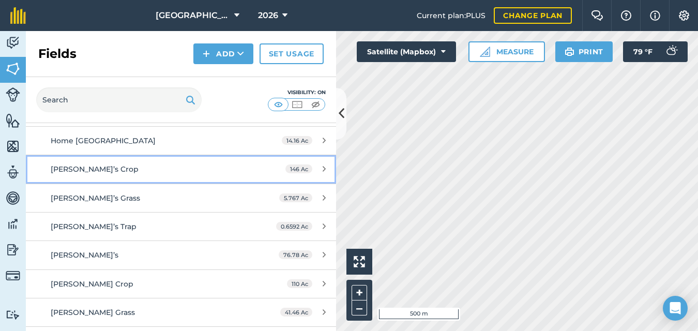
click at [91, 167] on span "[PERSON_NAME]’s Crop" at bounding box center [95, 168] width 88 height 9
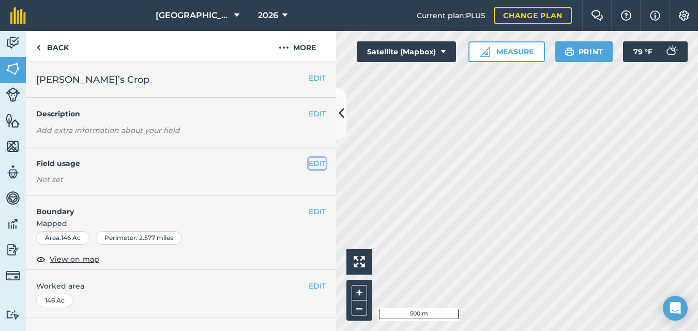
click at [309, 161] on button "EDIT" at bounding box center [317, 163] width 17 height 11
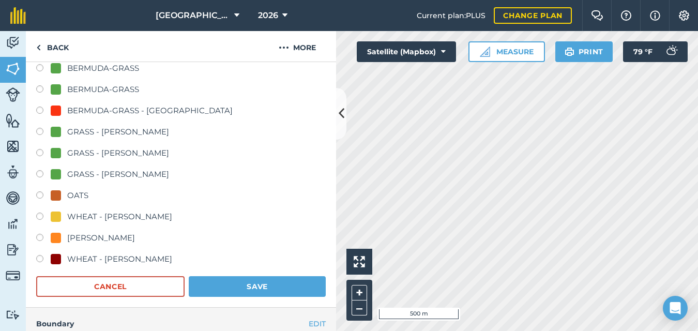
scroll to position [161, 0]
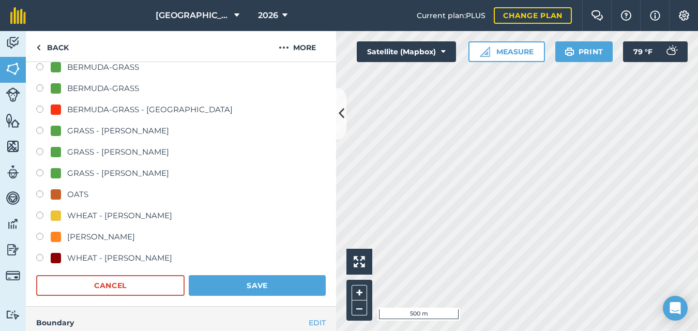
click at [39, 211] on label at bounding box center [43, 216] width 14 height 10
radio input "true"
radio input "false"
click at [197, 283] on button "Save" at bounding box center [257, 285] width 137 height 21
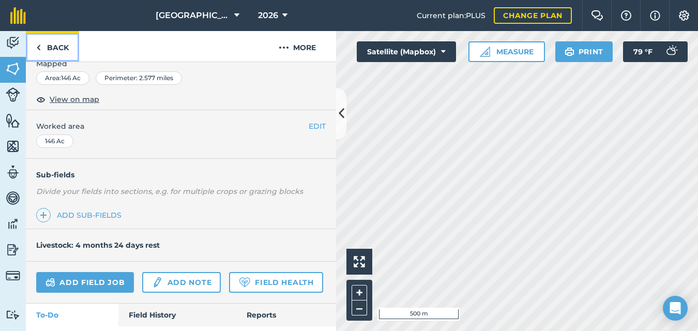
click at [38, 47] on img at bounding box center [38, 47] width 5 height 12
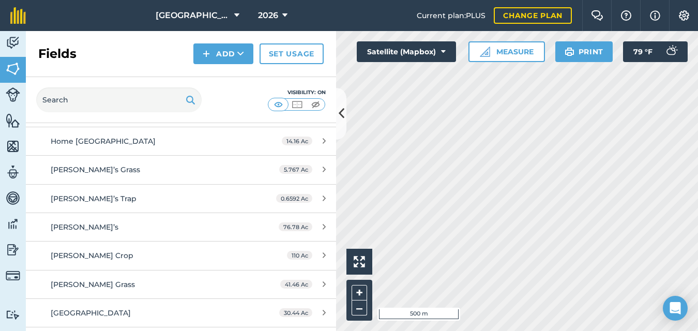
scroll to position [847, 0]
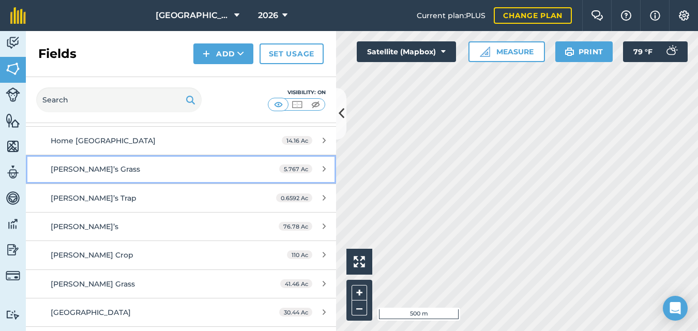
click at [209, 170] on div "[PERSON_NAME]’s Grass" at bounding box center [148, 168] width 194 height 11
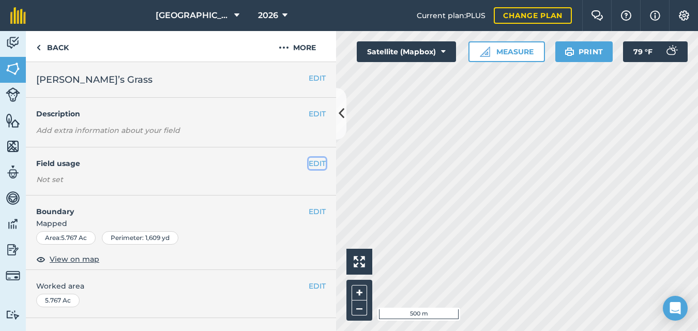
click at [309, 164] on button "EDIT" at bounding box center [317, 163] width 17 height 11
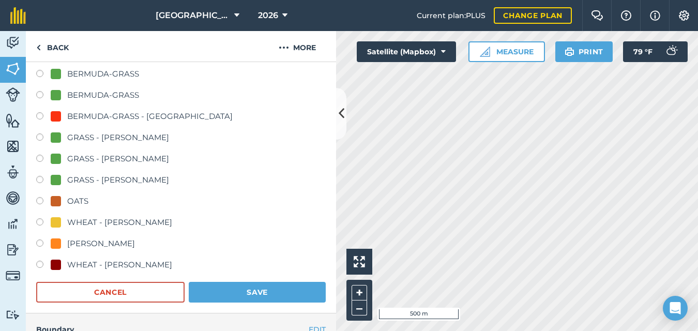
scroll to position [155, 0]
click at [40, 136] on label at bounding box center [43, 138] width 14 height 10
radio input "true"
radio input "false"
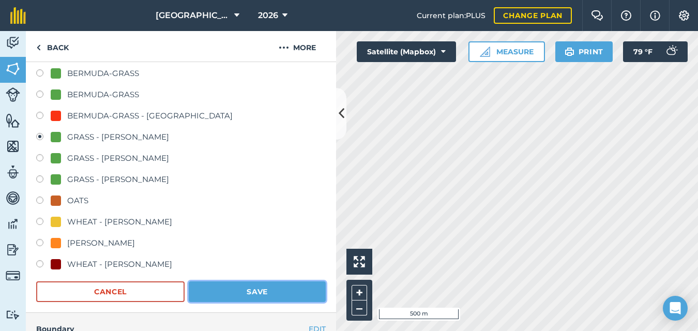
click at [224, 291] on button "Save" at bounding box center [257, 291] width 137 height 21
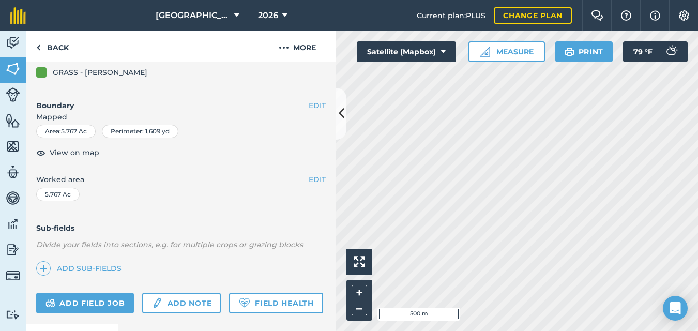
scroll to position [79, 0]
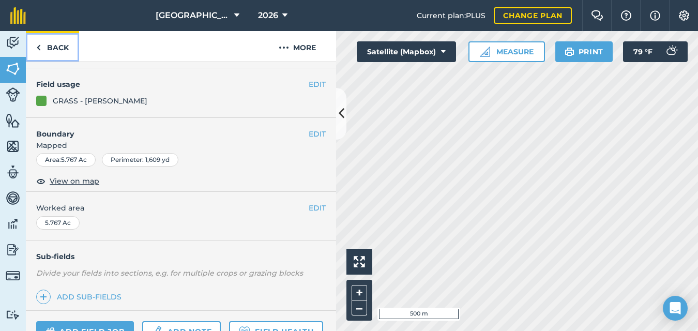
click at [39, 45] on img at bounding box center [38, 47] width 5 height 12
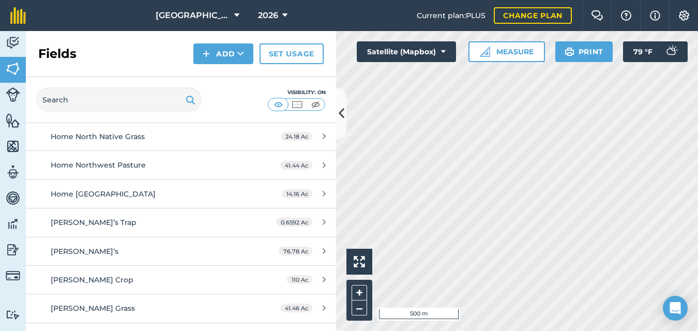
scroll to position [797, 0]
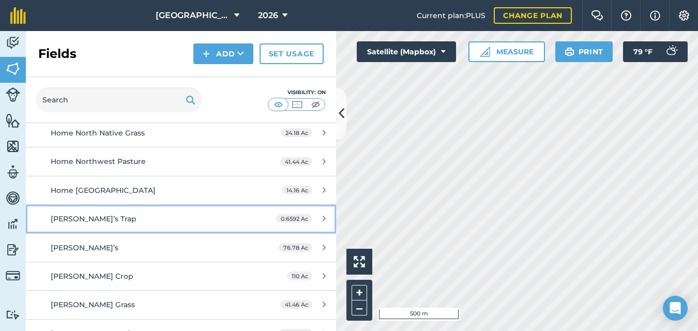
click at [186, 216] on div "[PERSON_NAME]’s Trap" at bounding box center [148, 218] width 194 height 11
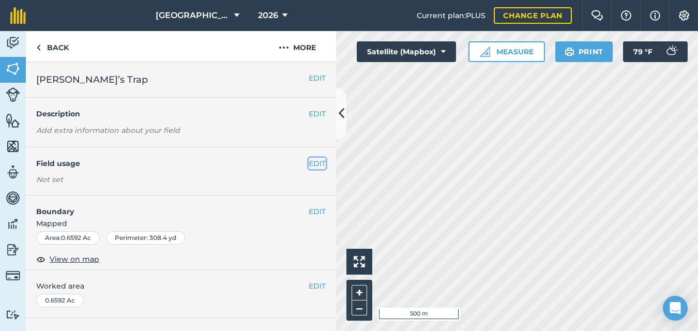
click at [309, 161] on button "EDIT" at bounding box center [317, 163] width 17 height 11
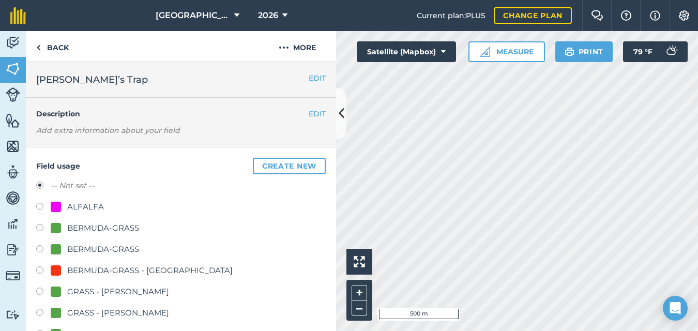
click at [36, 292] on label at bounding box center [43, 292] width 14 height 10
radio input "true"
radio input "false"
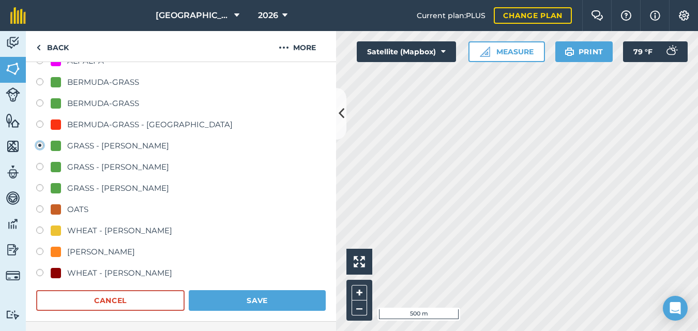
scroll to position [203, 0]
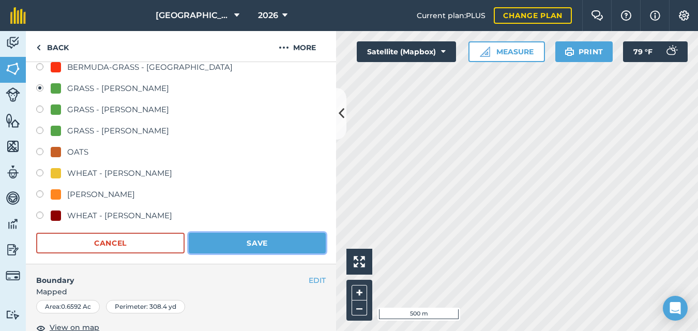
click at [241, 244] on button "Save" at bounding box center [257, 243] width 137 height 21
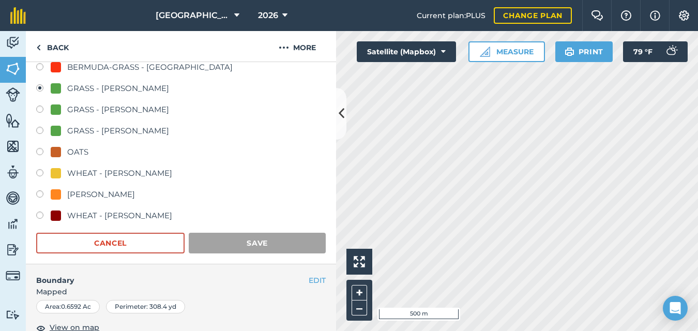
scroll to position [185, 0]
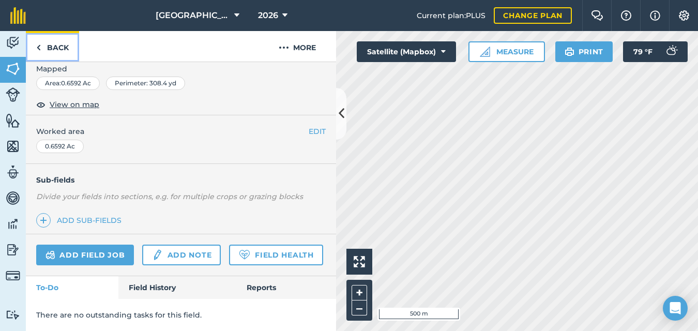
click at [38, 49] on img at bounding box center [38, 47] width 5 height 12
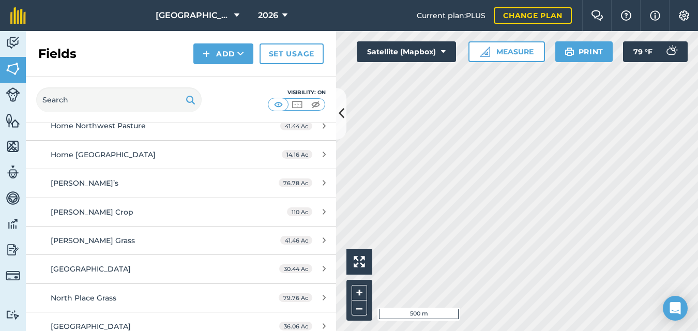
scroll to position [835, 0]
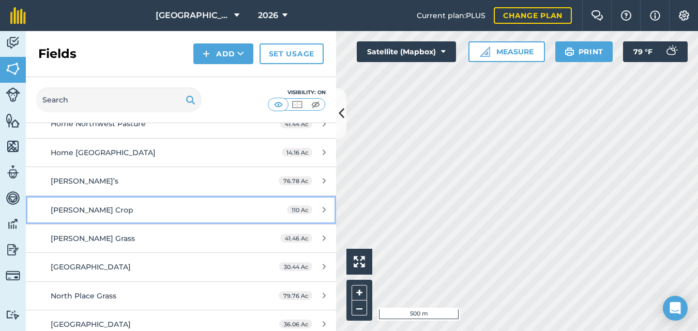
click at [130, 208] on div "[PERSON_NAME] Crop" at bounding box center [148, 209] width 194 height 11
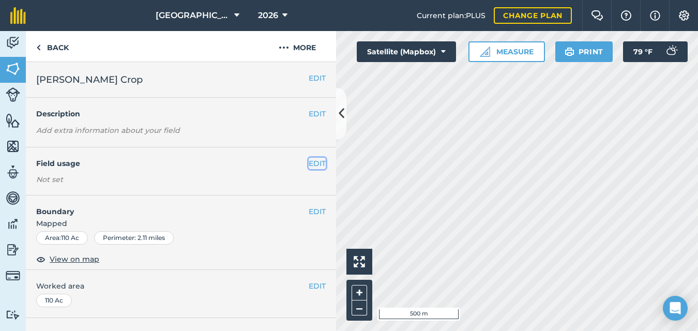
click at [309, 165] on button "EDIT" at bounding box center [317, 163] width 17 height 11
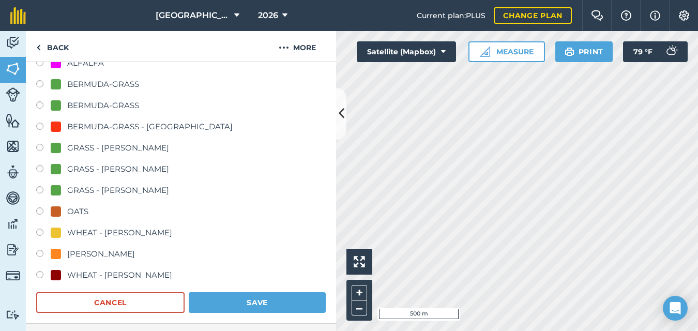
scroll to position [161, 0]
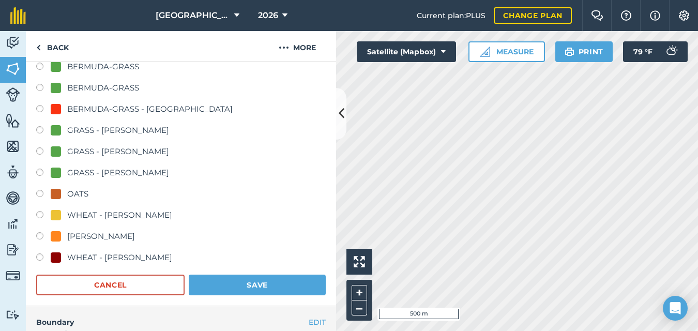
click at [43, 213] on label at bounding box center [43, 216] width 14 height 10
radio input "true"
radio input "false"
click at [209, 284] on button "Save" at bounding box center [257, 284] width 137 height 21
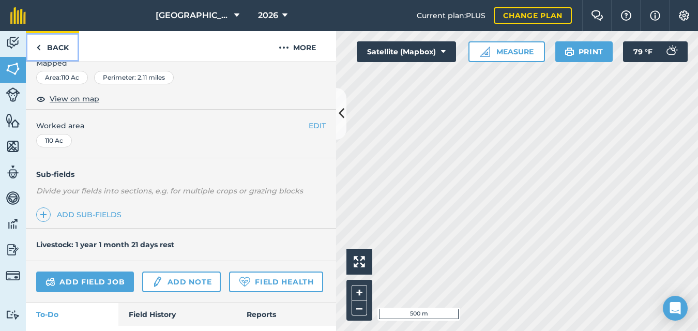
click at [38, 48] on img at bounding box center [38, 47] width 5 height 12
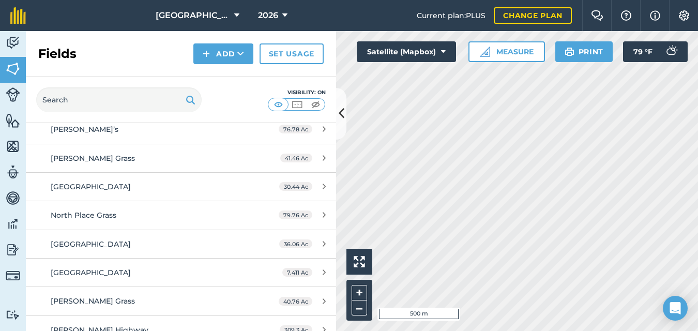
scroll to position [885, 0]
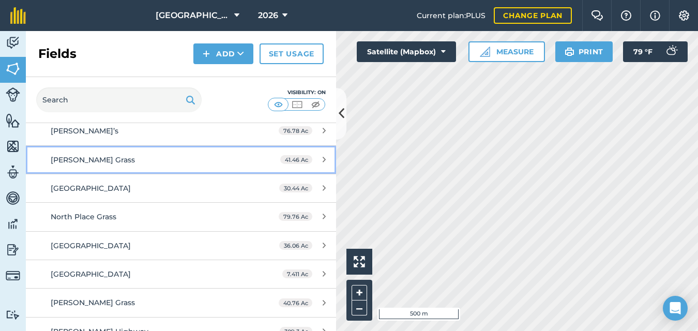
click at [226, 158] on div "[PERSON_NAME] Grass" at bounding box center [148, 159] width 194 height 11
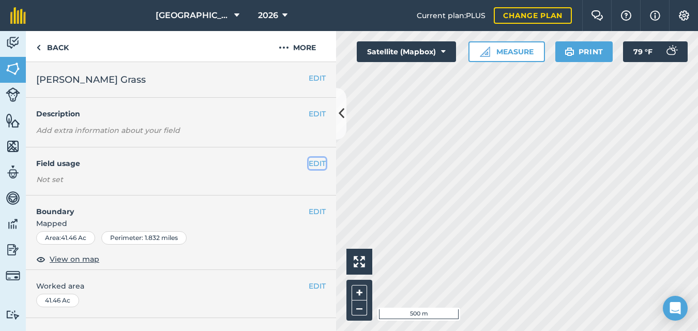
click at [309, 162] on button "EDIT" at bounding box center [317, 163] width 17 height 11
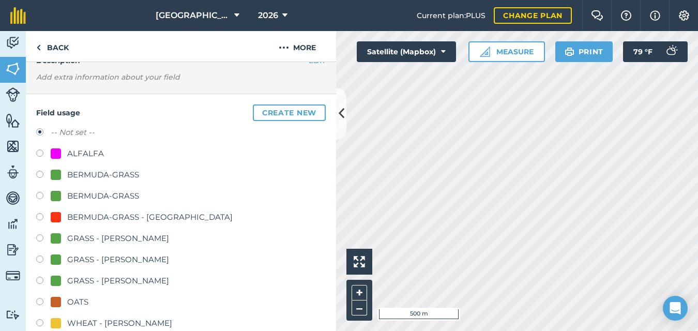
scroll to position [53, 0]
click at [38, 239] on label at bounding box center [43, 240] width 14 height 10
radio input "true"
radio input "false"
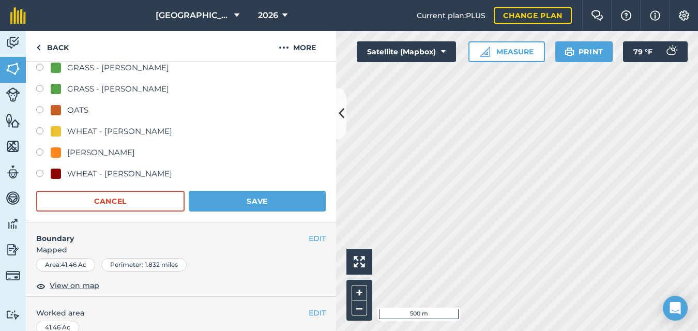
scroll to position [253, 0]
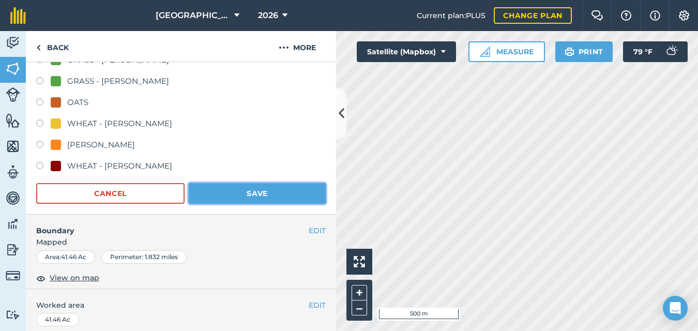
click at [263, 190] on button "Save" at bounding box center [257, 193] width 137 height 21
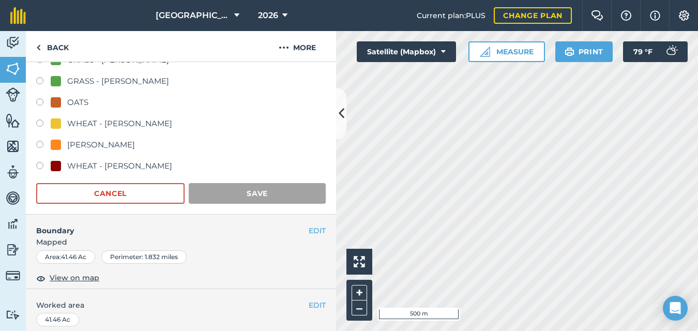
scroll to position [252, 0]
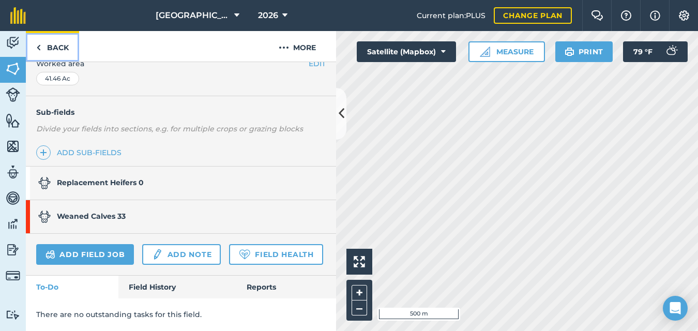
click at [37, 46] on img at bounding box center [38, 47] width 5 height 12
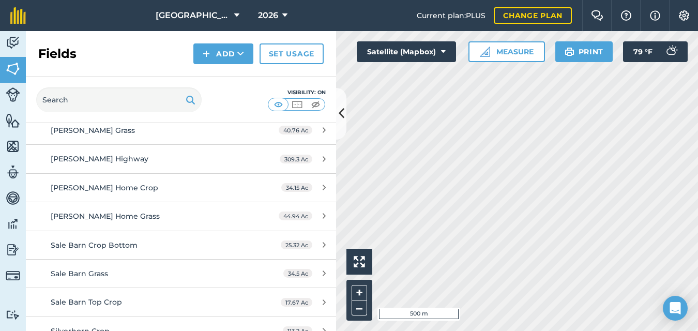
scroll to position [1028, 0]
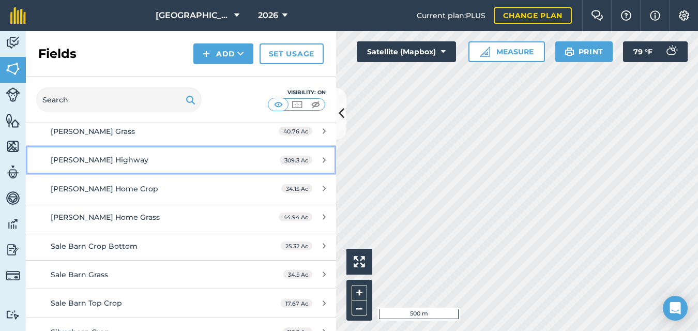
click at [160, 159] on div "[PERSON_NAME] Highway" at bounding box center [148, 159] width 194 height 11
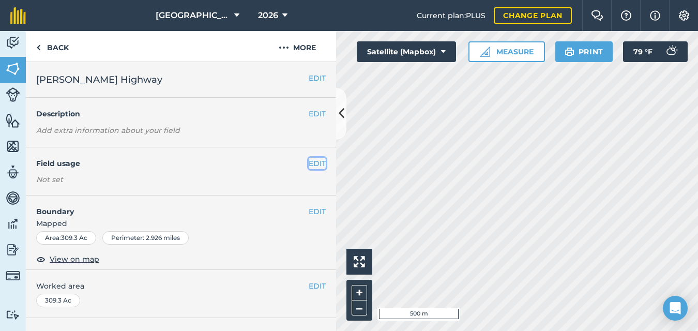
click at [310, 164] on button "EDIT" at bounding box center [317, 163] width 17 height 11
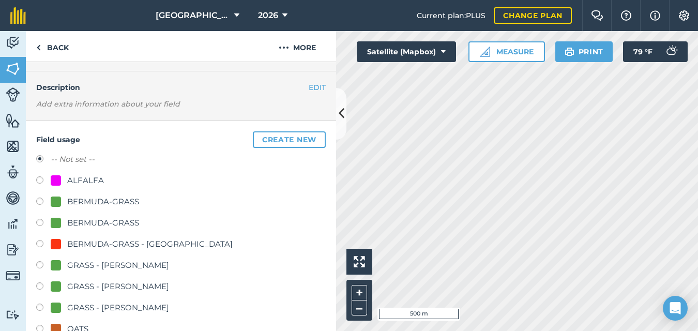
scroll to position [27, 0]
click at [37, 265] on label at bounding box center [43, 266] width 14 height 10
radio input "true"
radio input "false"
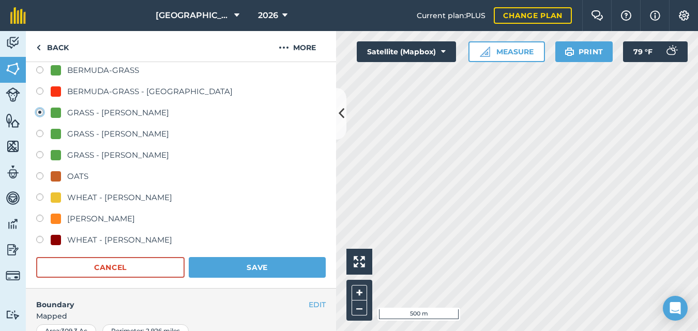
scroll to position [180, 0]
click at [263, 269] on button "Save" at bounding box center [257, 266] width 137 height 21
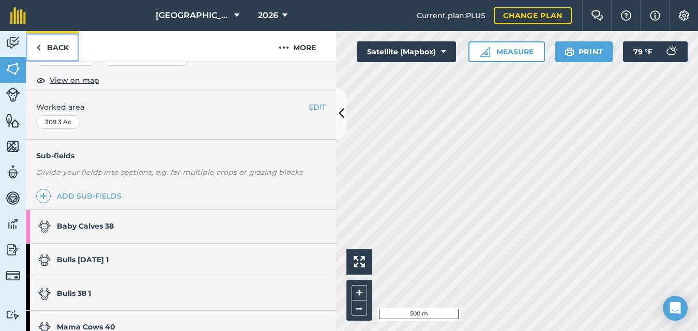
click at [36, 45] on link "Back" at bounding box center [52, 46] width 53 height 30
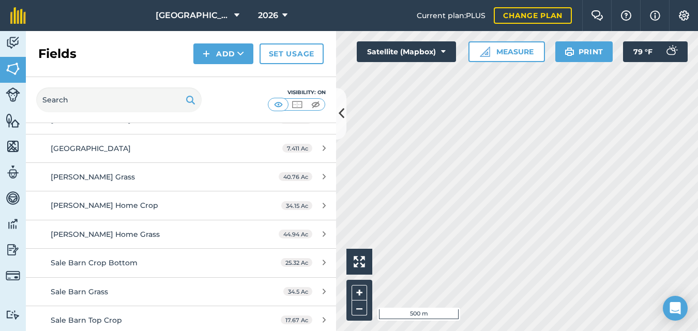
scroll to position [983, 0]
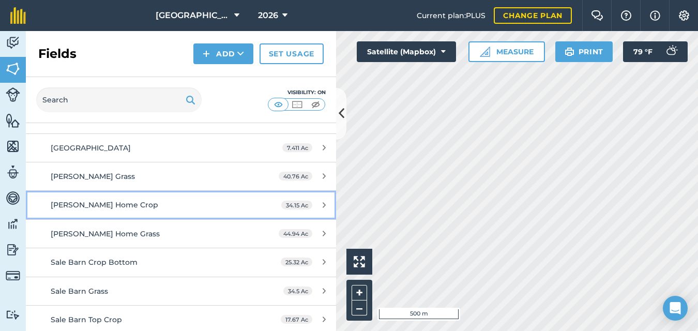
click at [195, 203] on div "[PERSON_NAME] Home Crop" at bounding box center [148, 204] width 194 height 11
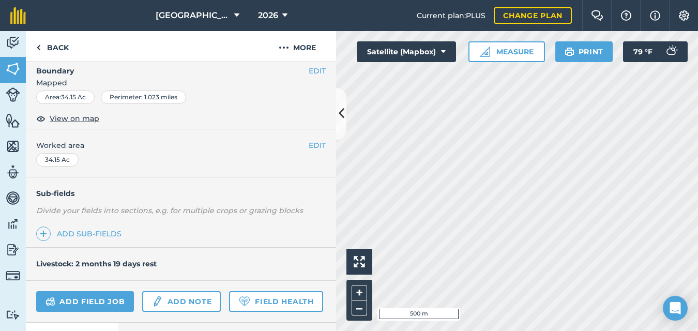
scroll to position [142, 0]
click at [97, 228] on link "Add sub-fields" at bounding box center [80, 232] width 89 height 14
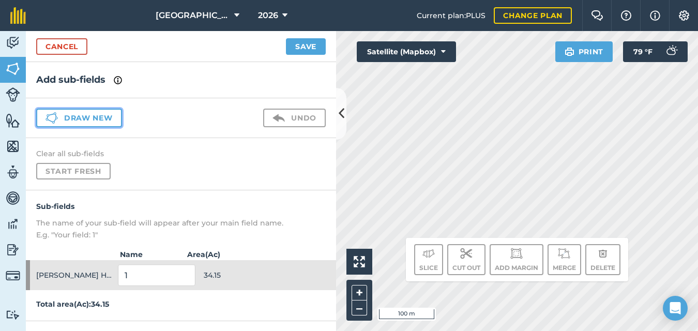
click at [67, 117] on button "Draw new" at bounding box center [79, 118] width 86 height 19
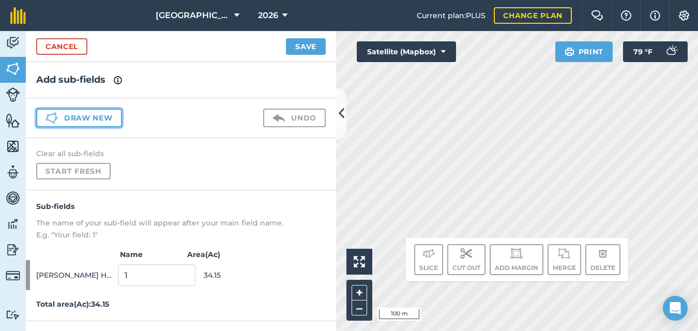
click at [102, 117] on button "Draw new" at bounding box center [79, 118] width 86 height 19
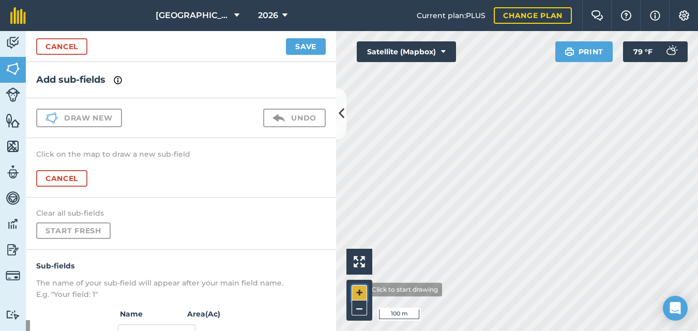
click at [360, 289] on button "+" at bounding box center [359, 293] width 16 height 16
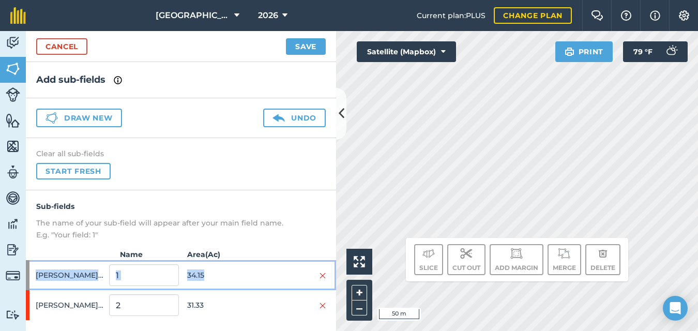
drag, startPoint x: 234, startPoint y: 264, endPoint x: 234, endPoint y: 256, distance: 7.8
click at [234, 256] on div "Sub-fields The name of your sub-field will appear after your main field name. E…" at bounding box center [181, 270] width 310 height 161
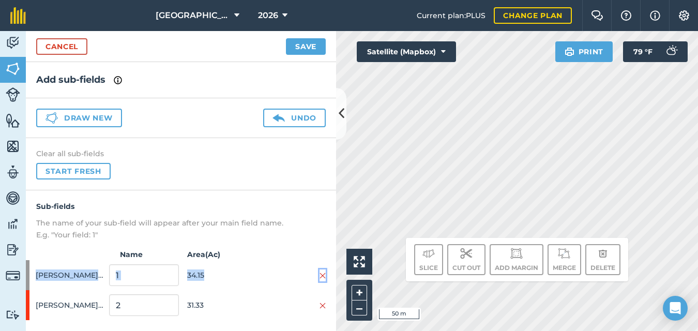
click at [319, 272] on img at bounding box center [322, 275] width 6 height 8
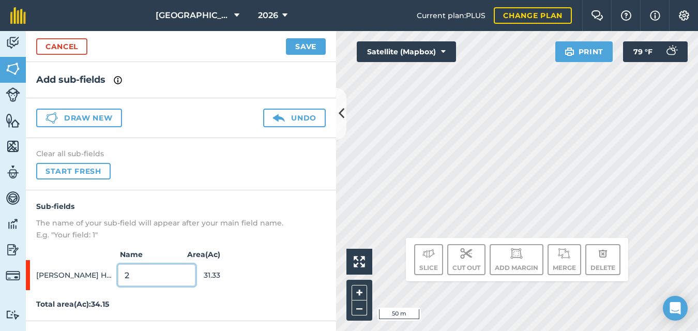
click at [132, 274] on input "2" at bounding box center [157, 275] width 78 height 22
type input "1"
click at [299, 47] on button "Save" at bounding box center [306, 46] width 40 height 17
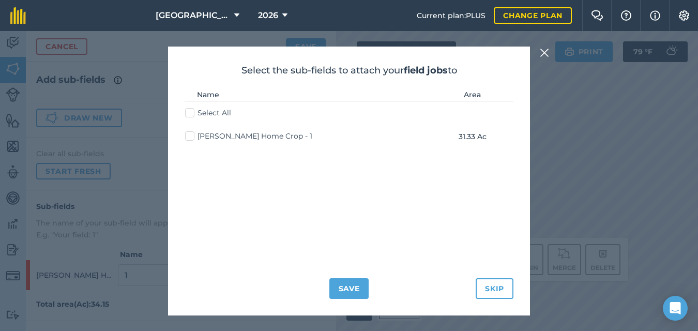
click at [190, 135] on label "[PERSON_NAME] Home Crop - 1" at bounding box center [248, 136] width 127 height 11
click at [190, 135] on input "[PERSON_NAME] Home Crop - 1" at bounding box center [188, 134] width 7 height 7
checkbox input "true"
click at [344, 286] on button "Save" at bounding box center [349, 288] width 40 height 21
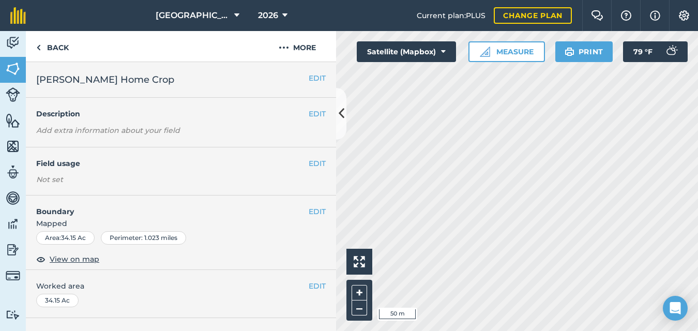
drag, startPoint x: 239, startPoint y: 267, endPoint x: 241, endPoint y: 241, distance: 26.4
click at [241, 241] on div "EDIT Boundary Mapped Area : 34.15 Ac Perimeter : 1.023 miles View on map" at bounding box center [181, 232] width 310 height 74
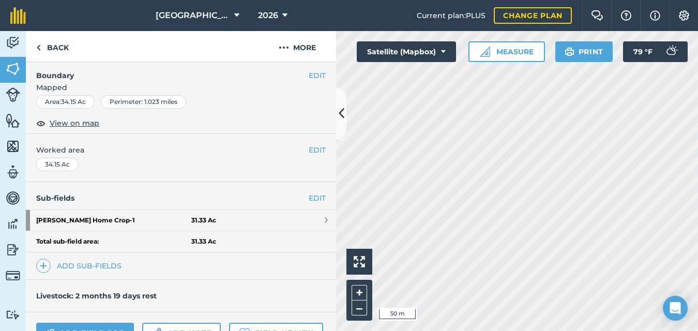
scroll to position [135, 0]
click at [85, 267] on link "Add sub-fields" at bounding box center [80, 266] width 89 height 14
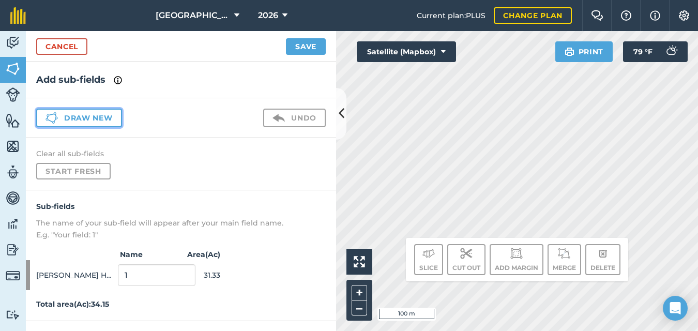
click at [99, 118] on button "Draw new" at bounding box center [79, 118] width 86 height 19
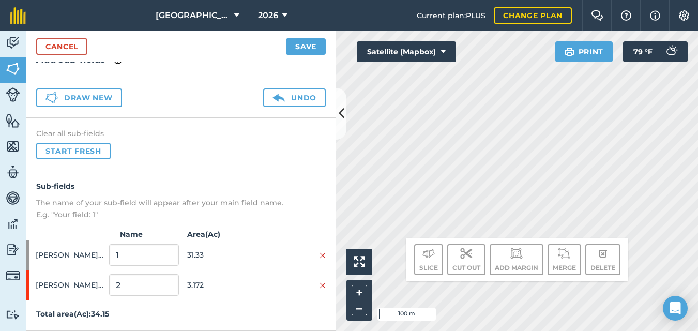
scroll to position [20, 0]
click at [298, 41] on button "Save" at bounding box center [306, 46] width 40 height 17
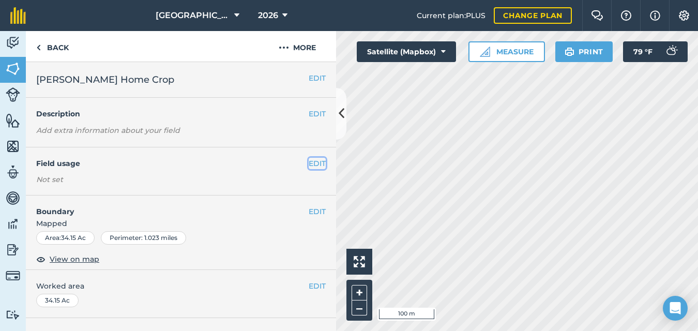
click at [311, 163] on button "EDIT" at bounding box center [317, 163] width 17 height 11
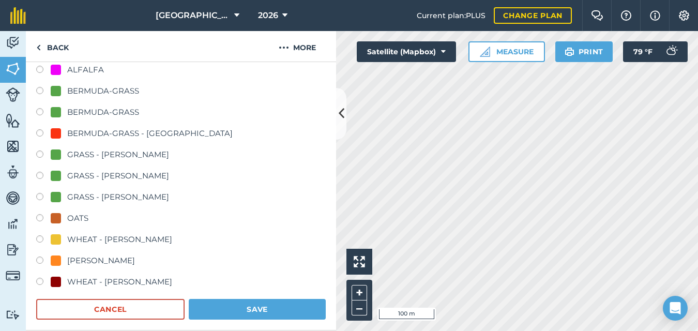
scroll to position [139, 0]
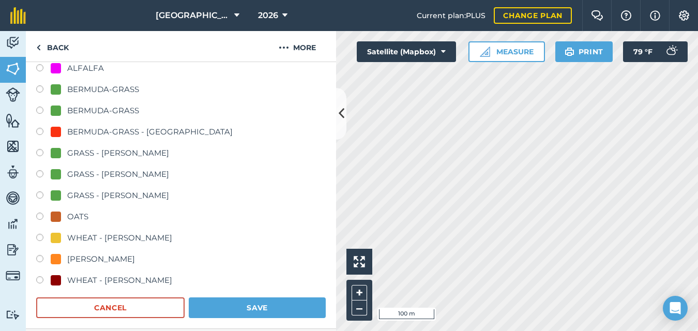
click at [39, 238] on label at bounding box center [43, 239] width 14 height 10
radio input "true"
radio input "false"
click at [231, 305] on button "Save" at bounding box center [257, 307] width 137 height 21
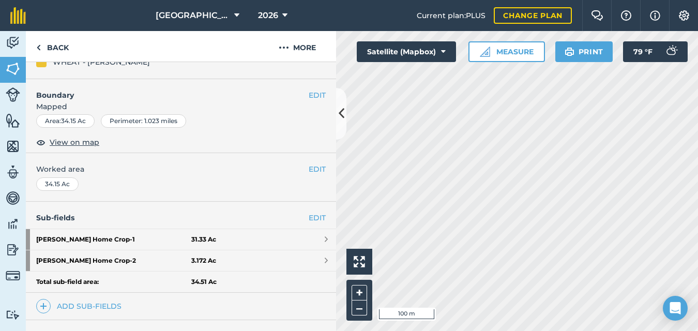
scroll to position [121, 0]
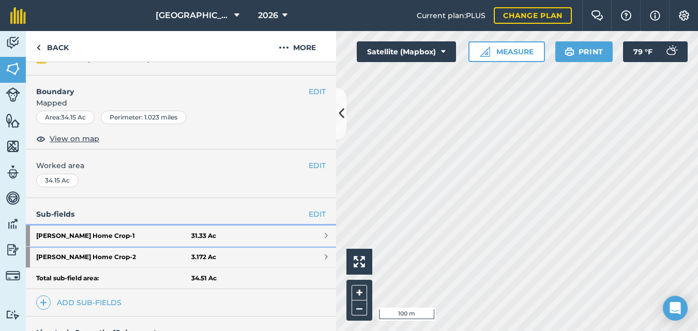
click at [309, 236] on link "[PERSON_NAME] Home Crop - 1 31.33 Ac" at bounding box center [181, 235] width 310 height 21
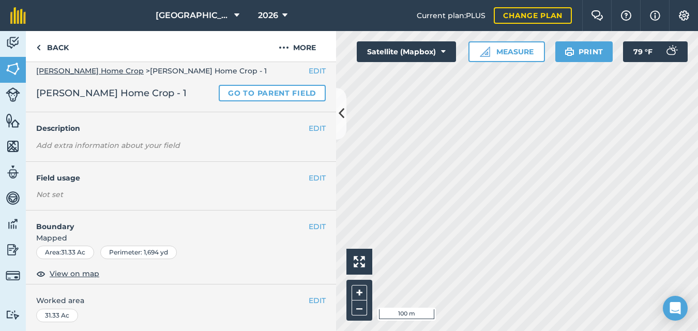
scroll to position [4, 0]
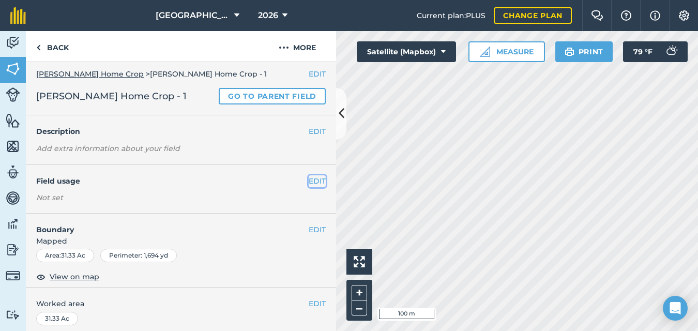
click at [309, 180] on button "EDIT" at bounding box center [317, 180] width 17 height 11
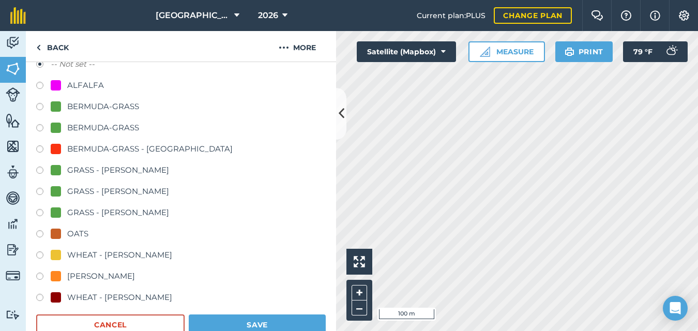
scroll to position [144, 0]
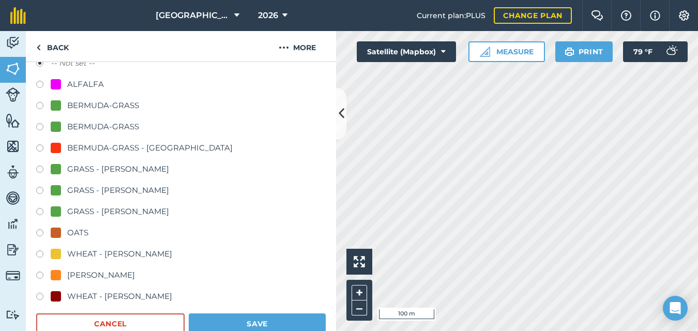
click at [39, 253] on label at bounding box center [43, 255] width 14 height 10
radio input "true"
radio input "false"
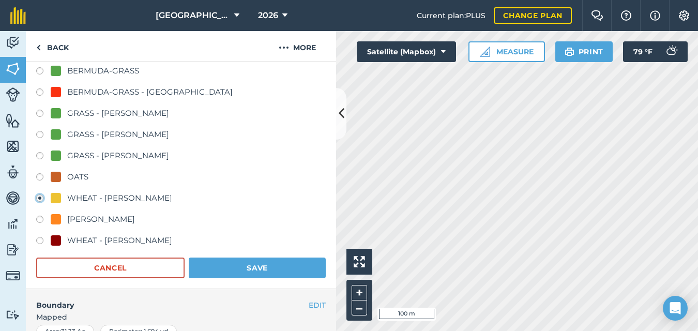
scroll to position [202, 0]
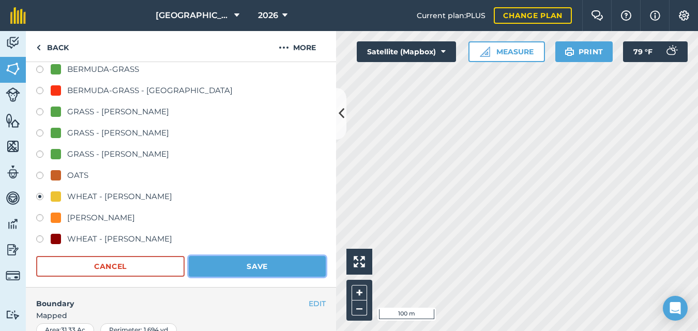
click at [216, 264] on button "Save" at bounding box center [257, 266] width 137 height 21
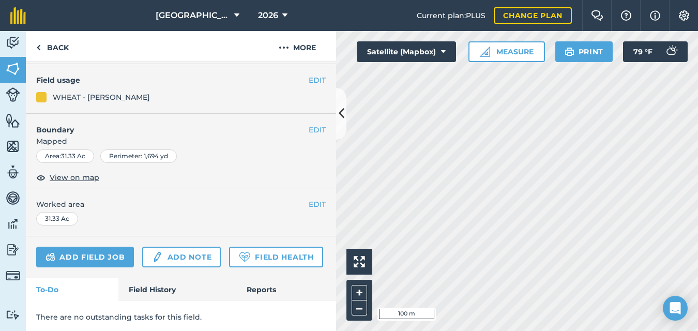
scroll to position [81, 0]
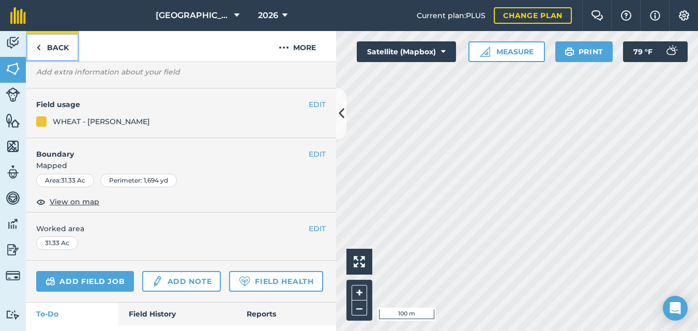
click at [39, 47] on img at bounding box center [38, 47] width 5 height 12
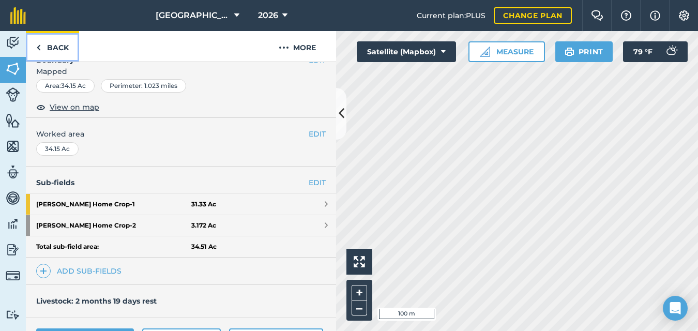
scroll to position [154, 0]
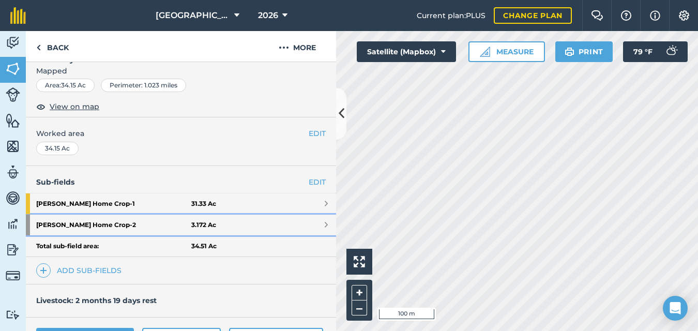
click at [314, 224] on link "[PERSON_NAME] Home Crop - 2 3.172 Ac" at bounding box center [181, 225] width 310 height 21
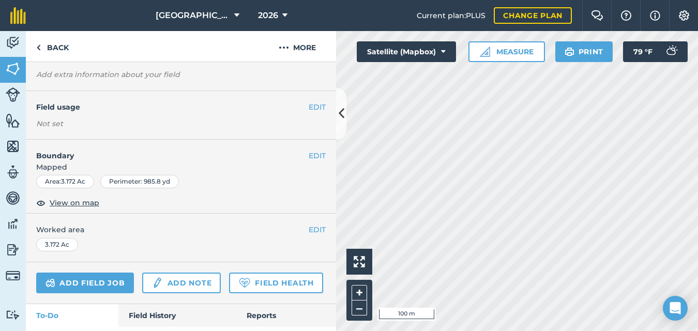
scroll to position [76, 0]
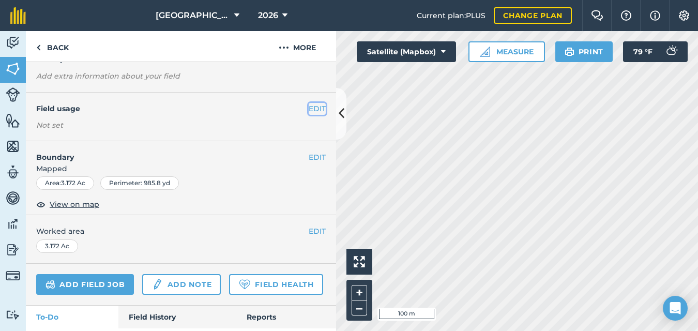
click at [310, 107] on button "EDIT" at bounding box center [317, 108] width 17 height 11
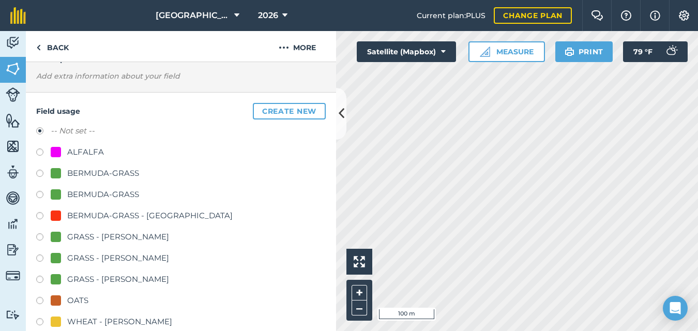
click at [39, 194] on label at bounding box center [43, 196] width 14 height 10
radio input "true"
radio input "false"
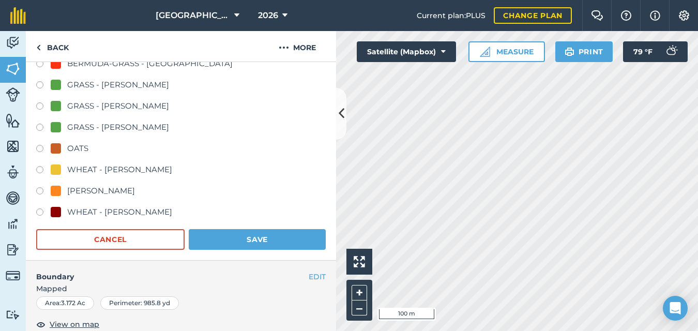
scroll to position [229, 0]
click at [236, 234] on button "Save" at bounding box center [257, 238] width 137 height 21
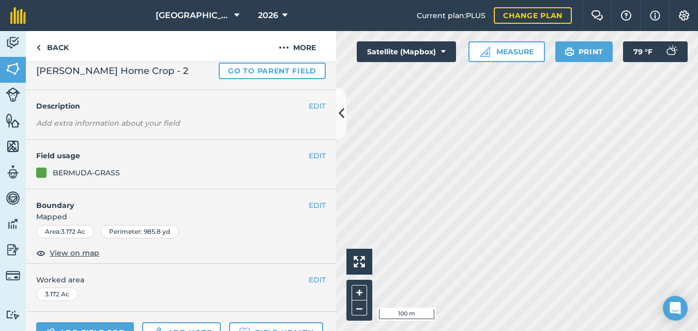
scroll to position [0, 0]
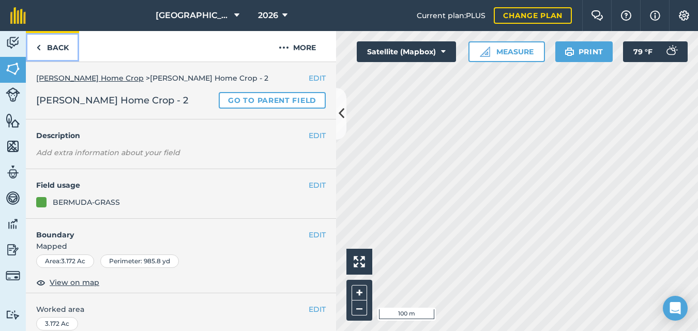
click at [36, 46] on img at bounding box center [38, 47] width 5 height 12
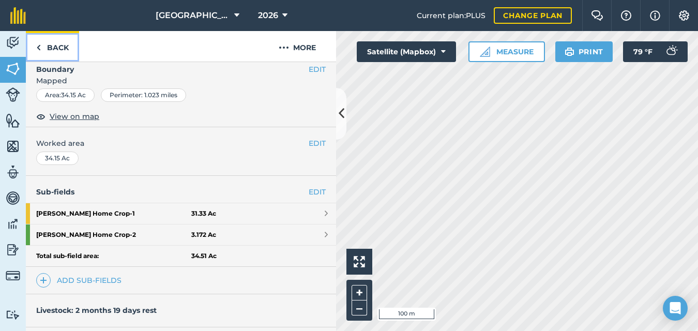
scroll to position [101, 0]
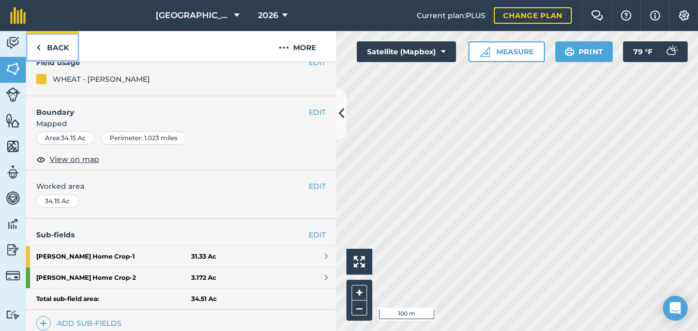
click at [38, 47] on img at bounding box center [38, 47] width 5 height 12
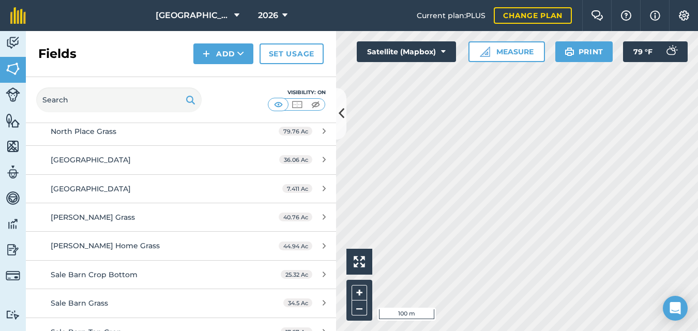
scroll to position [945, 0]
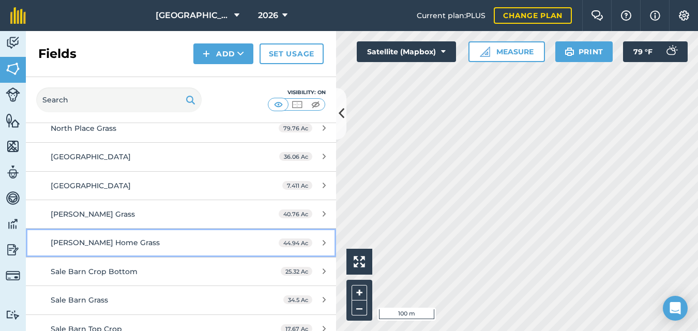
click at [173, 244] on div "[PERSON_NAME] Home Grass" at bounding box center [148, 242] width 194 height 11
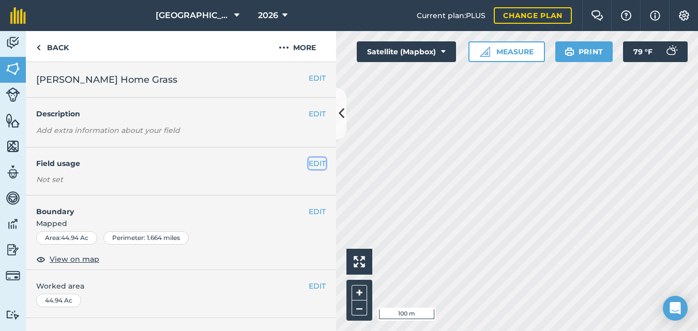
click at [310, 163] on button "EDIT" at bounding box center [317, 163] width 17 height 11
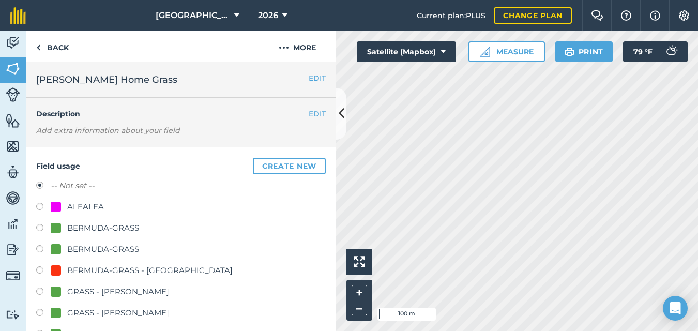
click at [39, 227] on label at bounding box center [43, 229] width 14 height 10
radio input "true"
radio input "false"
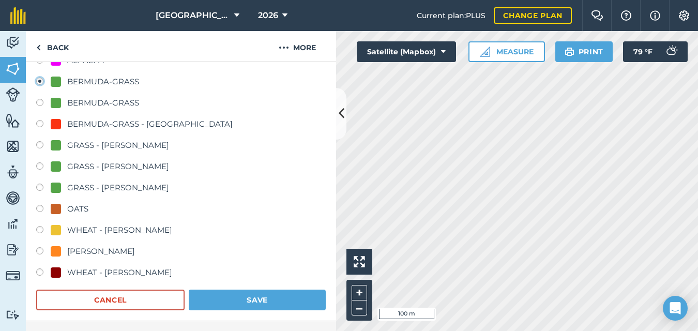
scroll to position [182, 0]
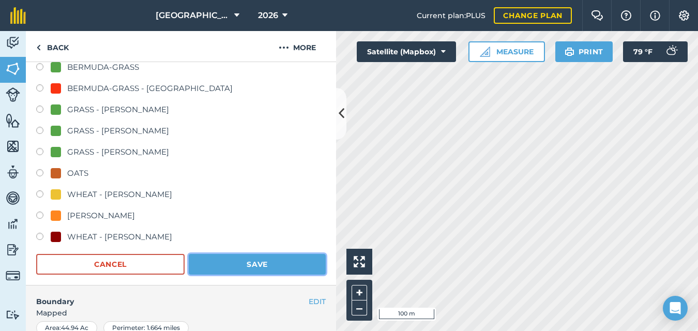
click at [228, 267] on button "Save" at bounding box center [257, 264] width 137 height 21
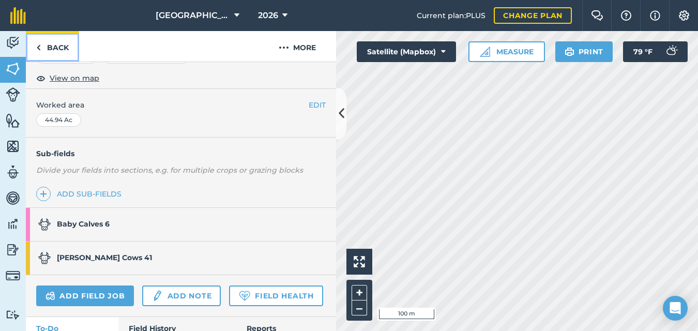
click at [39, 48] on img at bounding box center [38, 47] width 5 height 12
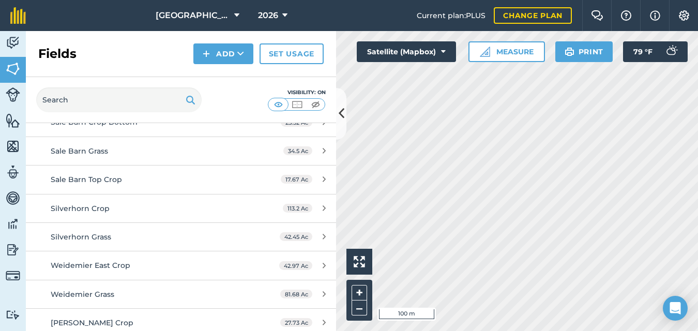
scroll to position [1067, 0]
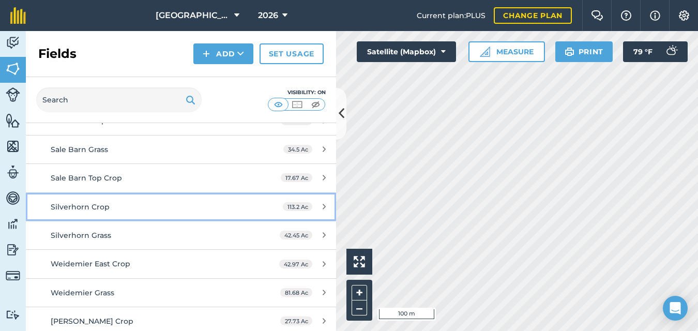
click at [135, 207] on div "Silverhorn Crop" at bounding box center [148, 206] width 194 height 11
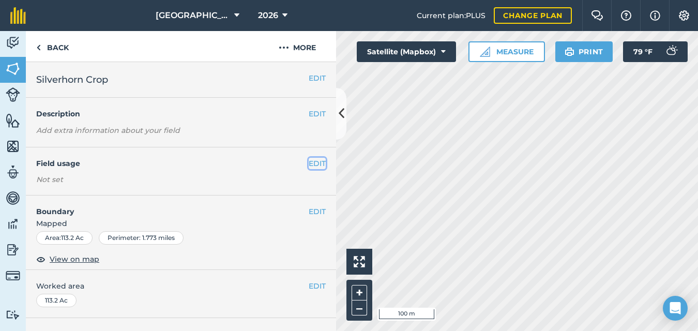
click at [309, 165] on button "EDIT" at bounding box center [317, 163] width 17 height 11
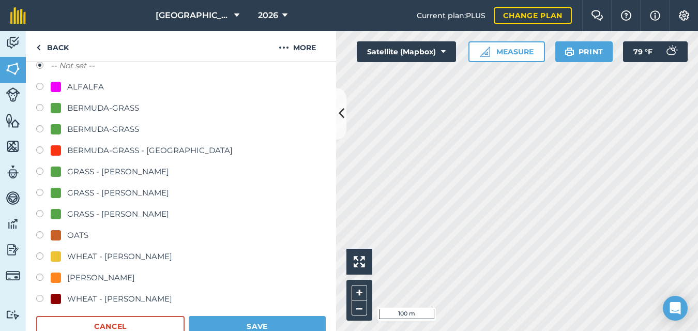
scroll to position [187, 0]
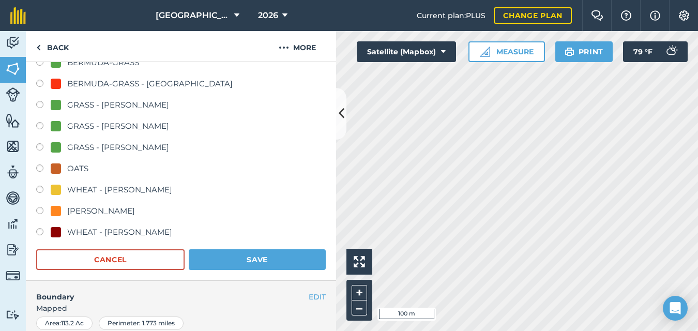
click at [39, 188] on label at bounding box center [43, 191] width 14 height 10
radio input "true"
radio input "false"
click at [238, 255] on button "Save" at bounding box center [257, 259] width 137 height 21
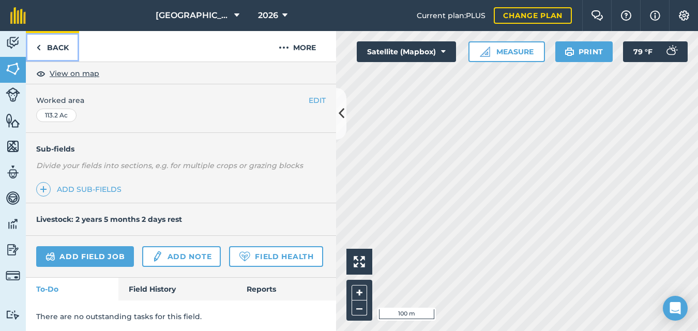
click at [42, 46] on link "Back" at bounding box center [52, 46] width 53 height 30
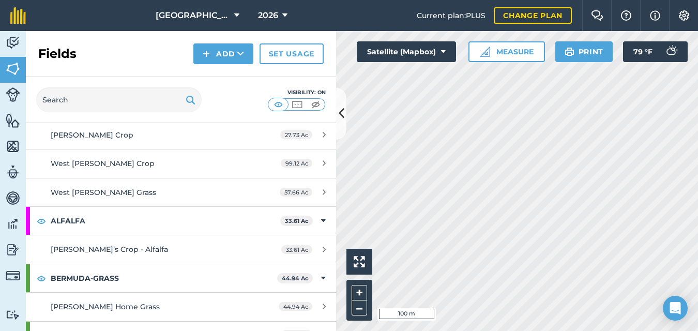
scroll to position [1226, 0]
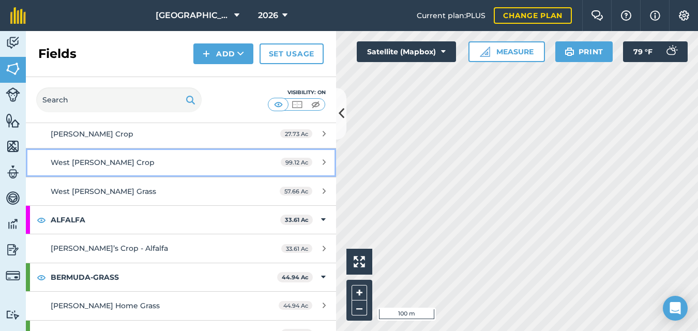
click at [136, 164] on div "West [PERSON_NAME] Crop" at bounding box center [148, 162] width 194 height 11
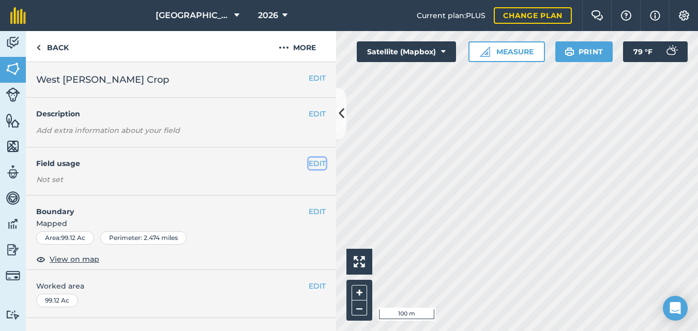
click at [310, 163] on button "EDIT" at bounding box center [317, 163] width 17 height 11
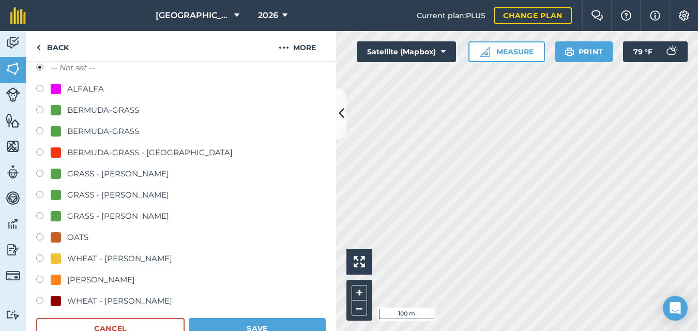
scroll to position [149, 0]
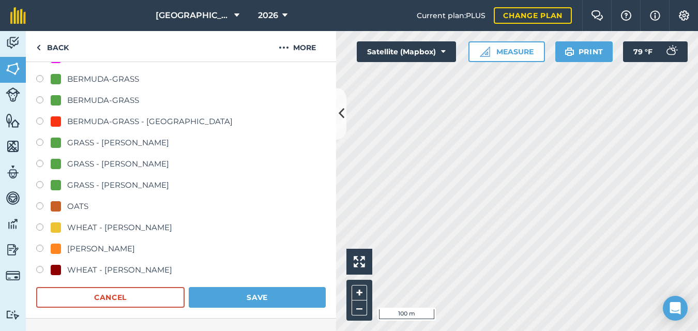
click at [39, 205] on label at bounding box center [43, 207] width 14 height 10
radio input "true"
radio input "false"
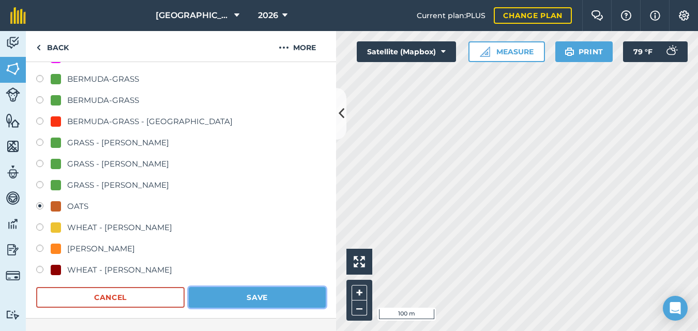
click at [221, 299] on button "Save" at bounding box center [257, 297] width 137 height 21
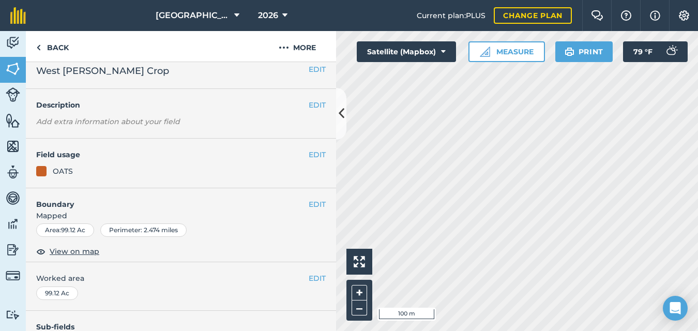
scroll to position [0, 0]
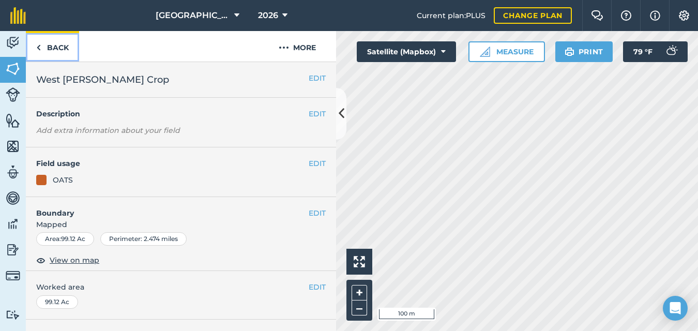
click at [37, 48] on img at bounding box center [38, 47] width 5 height 12
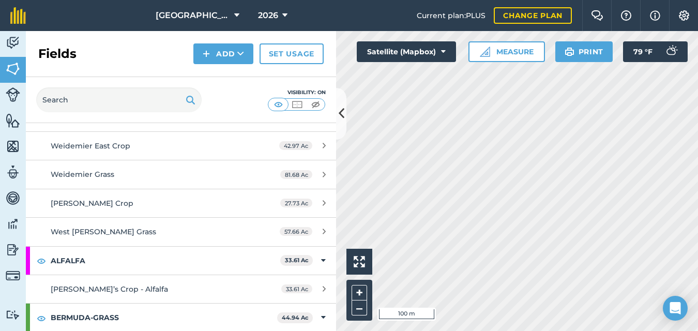
scroll to position [1157, 0]
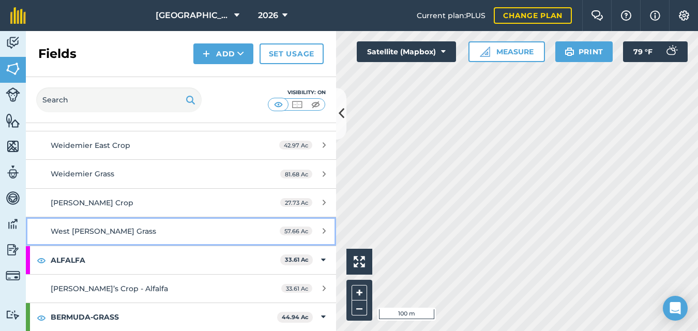
click at [103, 228] on span "West [PERSON_NAME] Grass" at bounding box center [103, 230] width 105 height 9
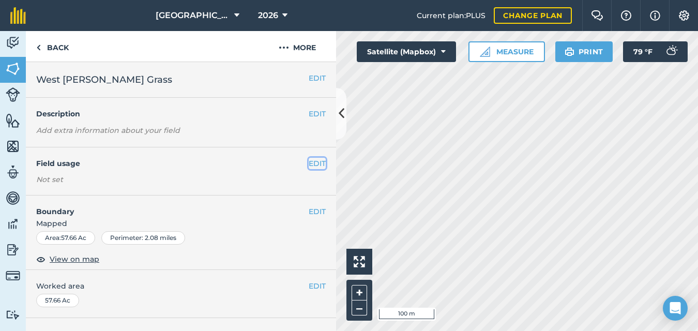
click at [310, 163] on button "EDIT" at bounding box center [317, 163] width 17 height 11
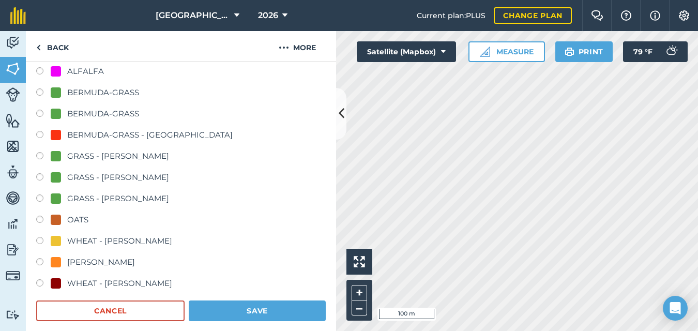
scroll to position [132, 0]
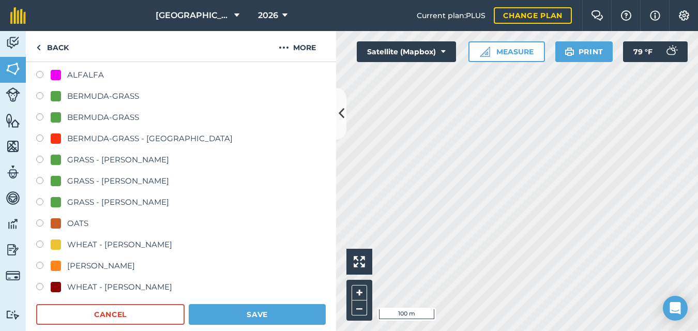
click at [39, 160] on label at bounding box center [43, 161] width 14 height 10
radio input "true"
radio input "false"
click at [212, 307] on button "Save" at bounding box center [257, 314] width 137 height 21
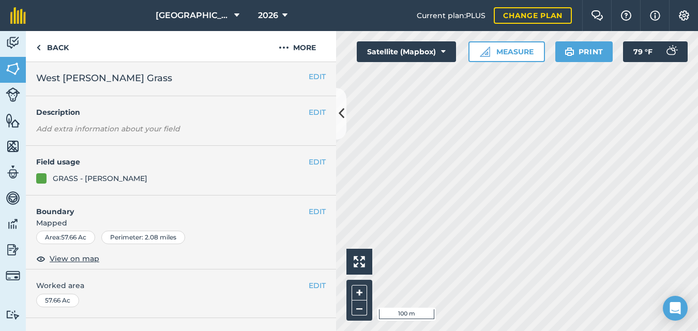
scroll to position [0, 0]
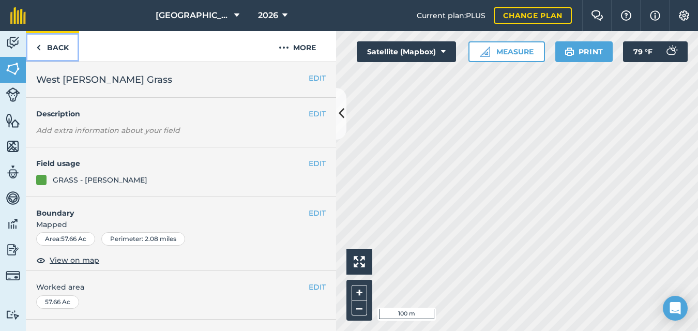
click at [37, 47] on img at bounding box center [38, 47] width 5 height 12
